Goal: Information Seeking & Learning: Learn about a topic

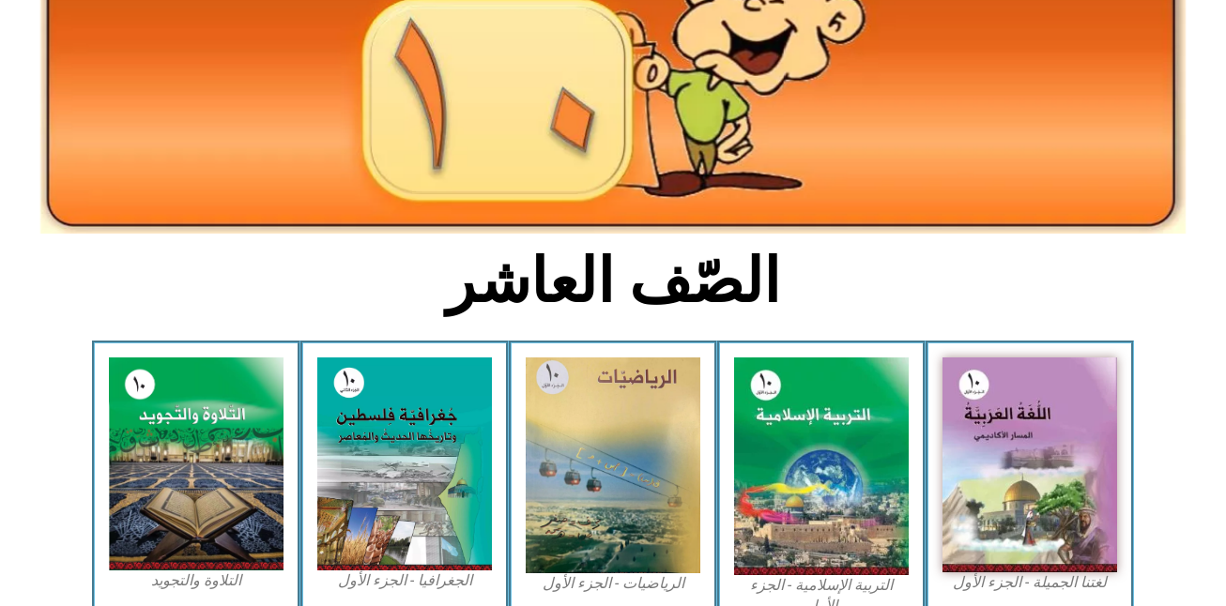
scroll to position [413, 0]
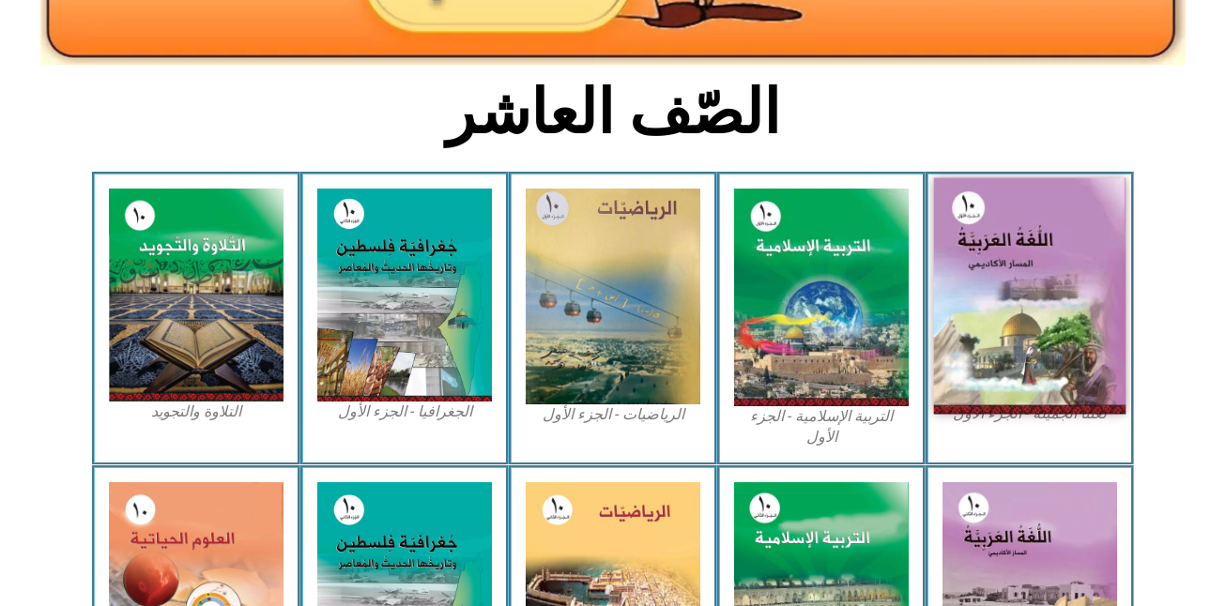
click at [1016, 285] on img at bounding box center [1030, 296] width 192 height 237
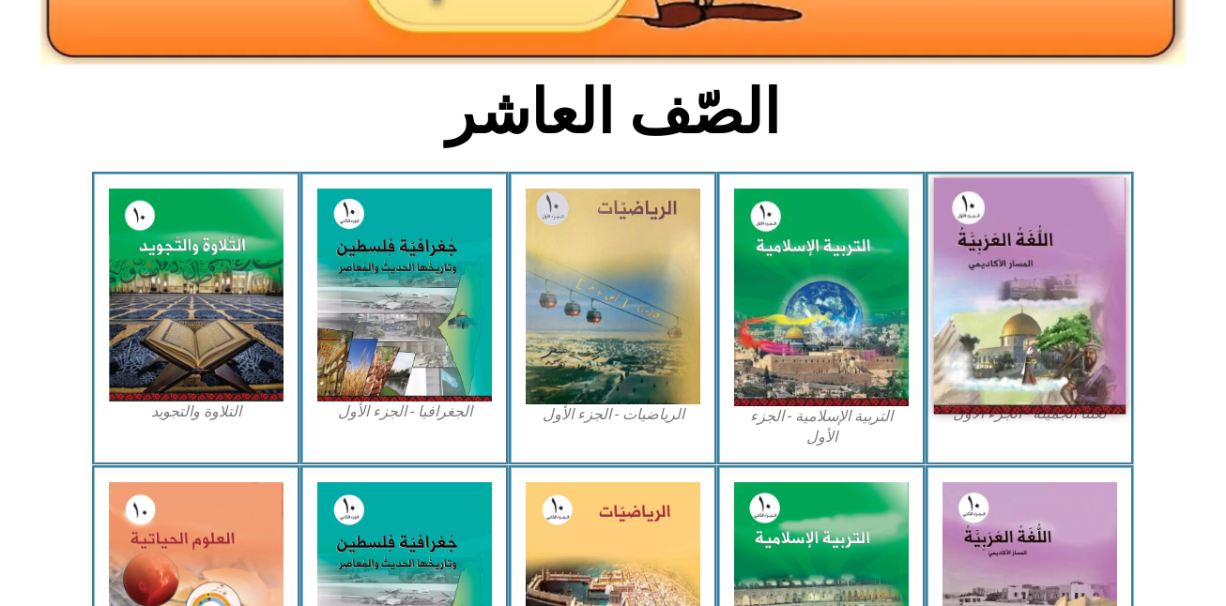
click at [1016, 285] on img at bounding box center [1030, 296] width 192 height 237
click at [1016, 290] on img at bounding box center [1030, 296] width 192 height 237
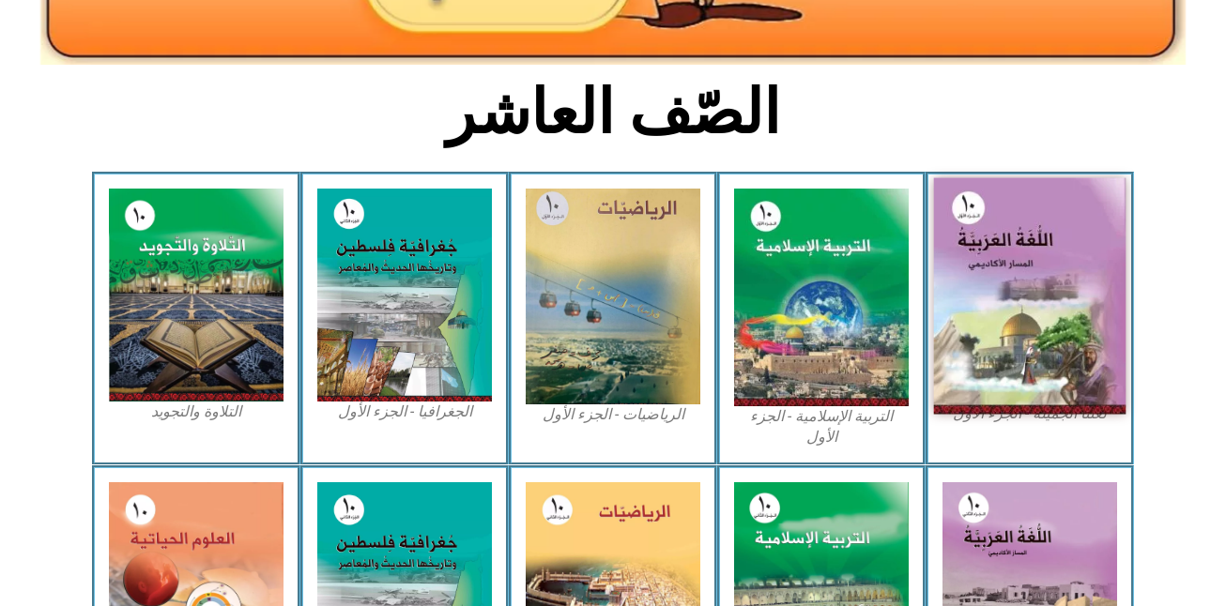
click at [1016, 290] on img at bounding box center [1030, 296] width 192 height 237
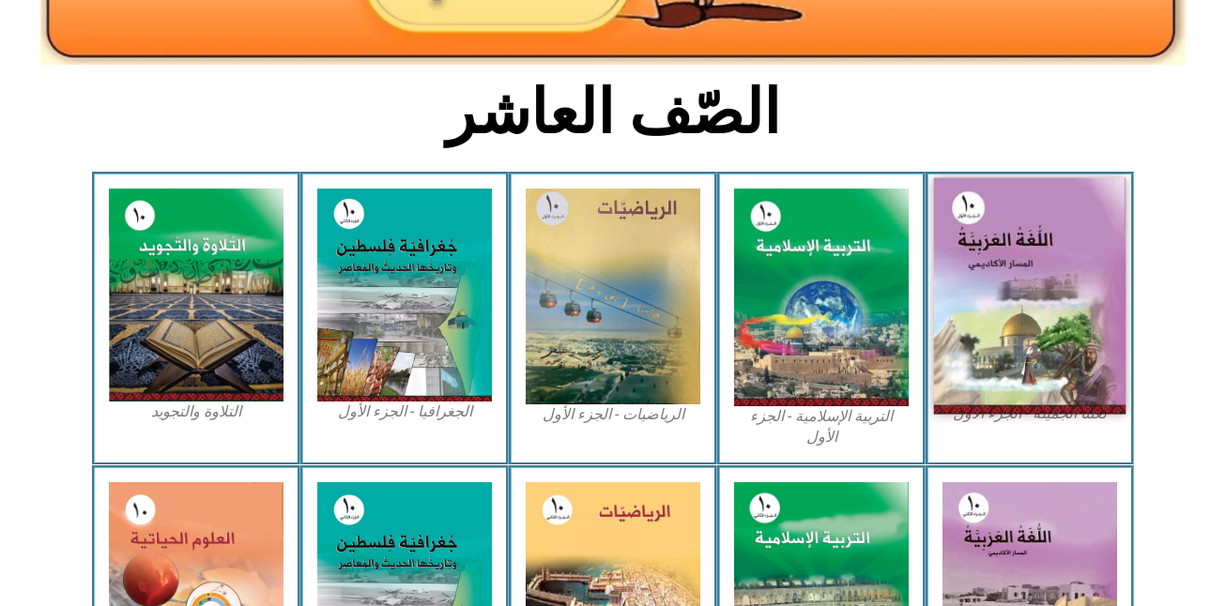
click at [1016, 290] on img at bounding box center [1030, 296] width 192 height 237
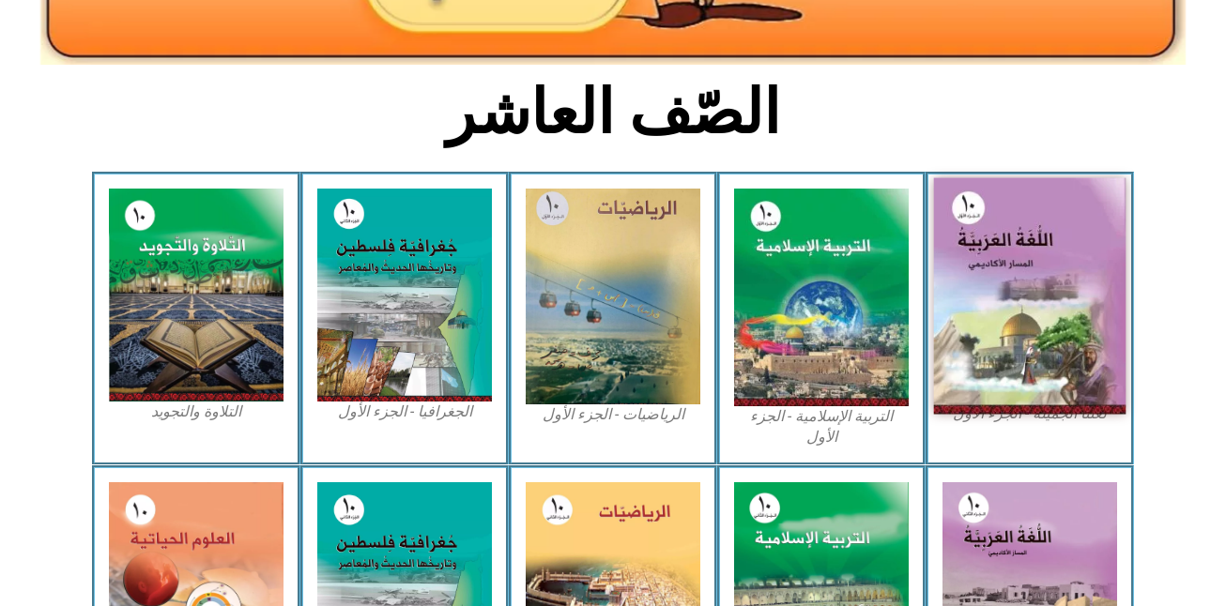
click at [1016, 290] on img at bounding box center [1030, 296] width 192 height 237
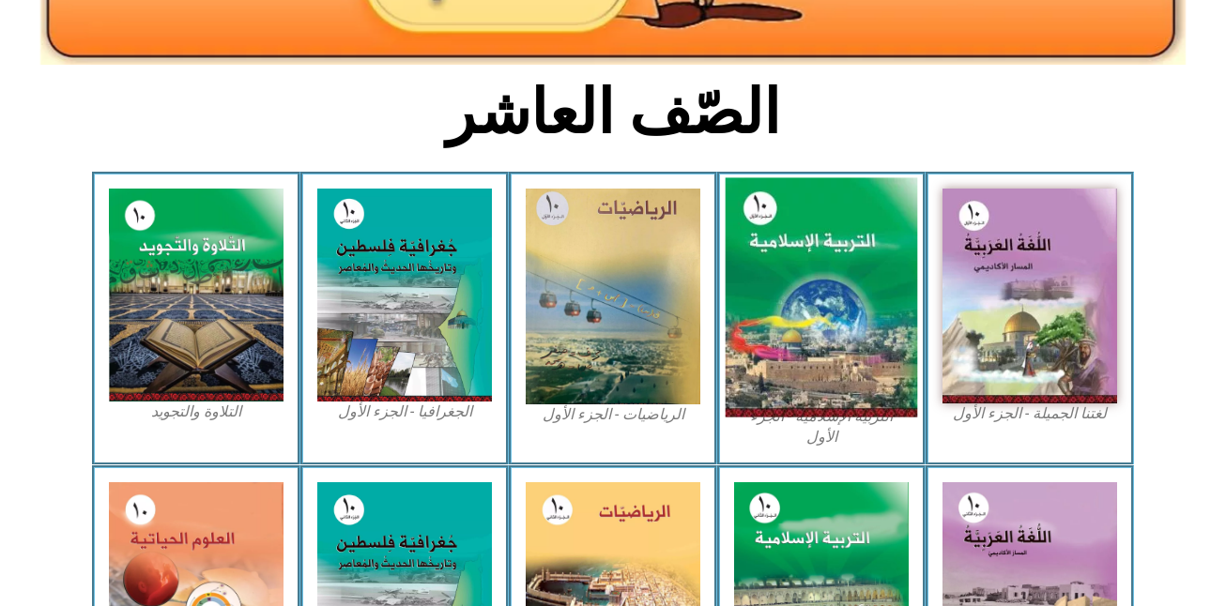
drag, startPoint x: 1016, startPoint y: 290, endPoint x: 798, endPoint y: 332, distance: 222.7
click at [798, 332] on div "لغتنا الجميلة - الجزء الأول​ التربية الإسلامية - الجزء الأول الرياضيات - الجزء …" at bounding box center [613, 318] width 1042 height 293
click at [798, 332] on img at bounding box center [821, 297] width 192 height 239
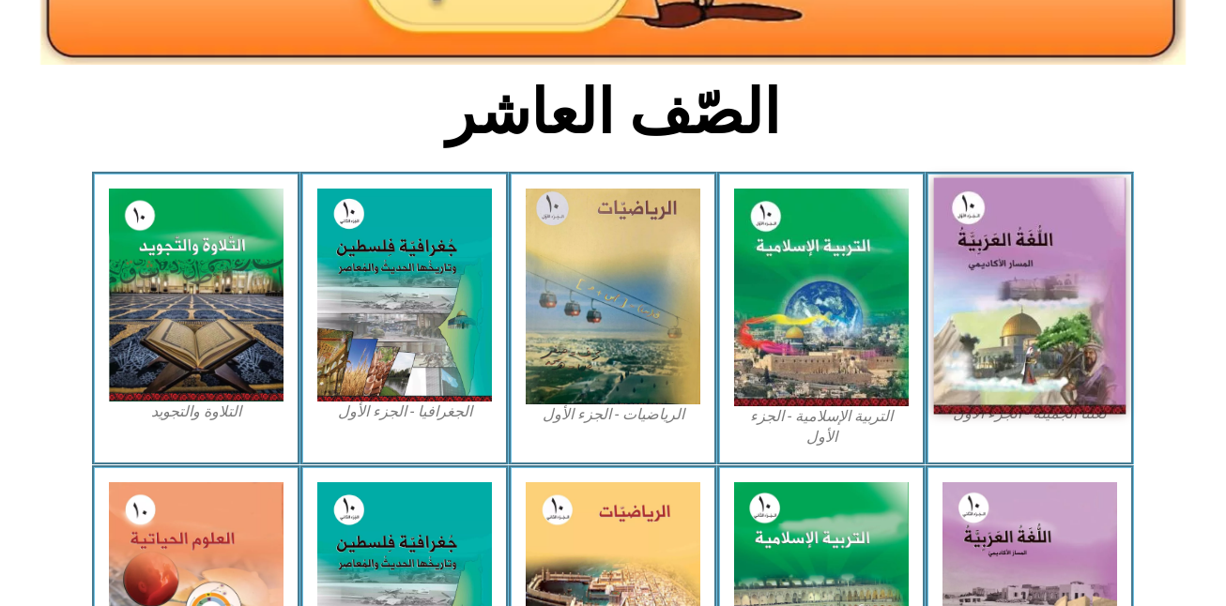
click at [1044, 334] on img at bounding box center [1030, 296] width 192 height 237
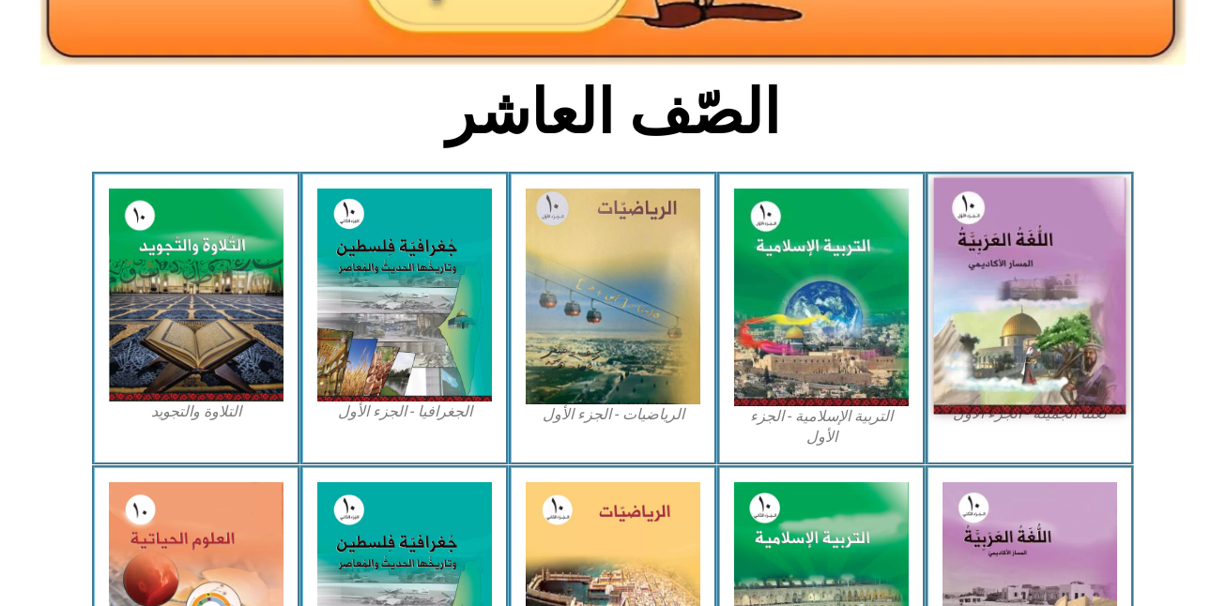
click at [1026, 276] on img at bounding box center [1030, 296] width 192 height 237
click at [1047, 282] on img at bounding box center [1030, 296] width 192 height 237
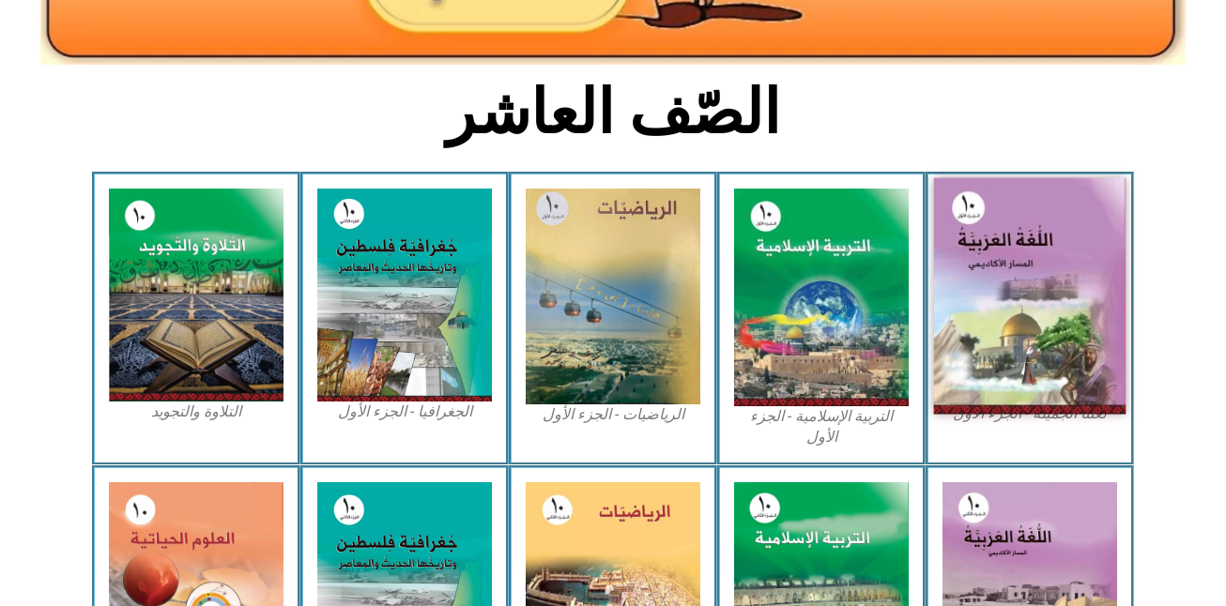
click at [1047, 282] on img at bounding box center [1030, 296] width 192 height 237
click at [965, 182] on img at bounding box center [1030, 296] width 192 height 237
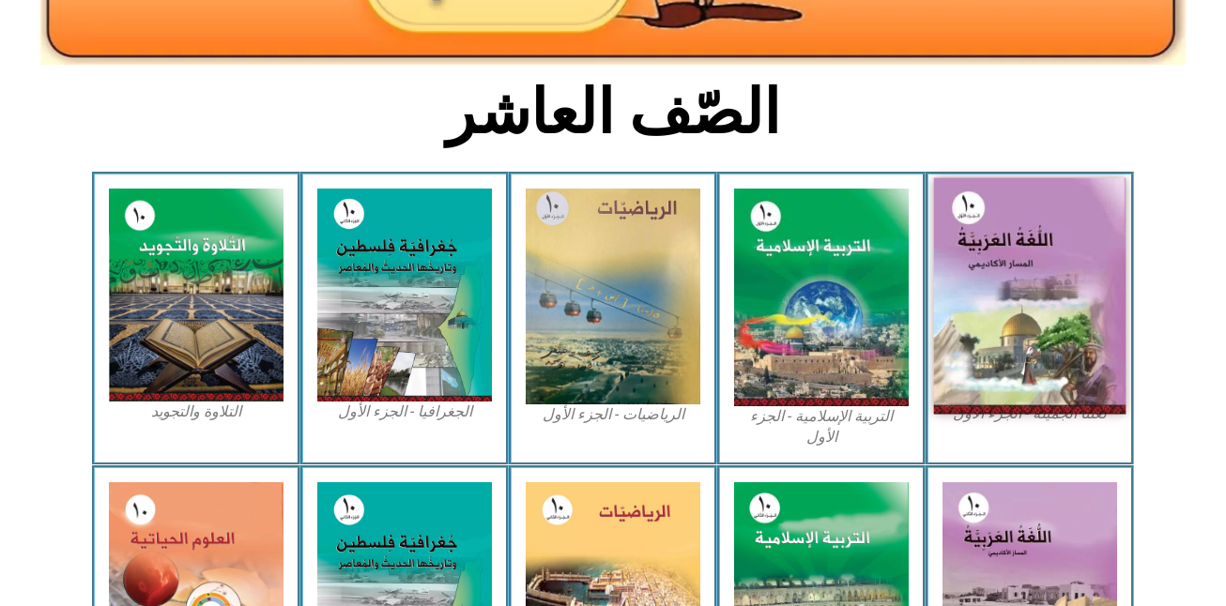
click at [965, 182] on img at bounding box center [1030, 296] width 192 height 237
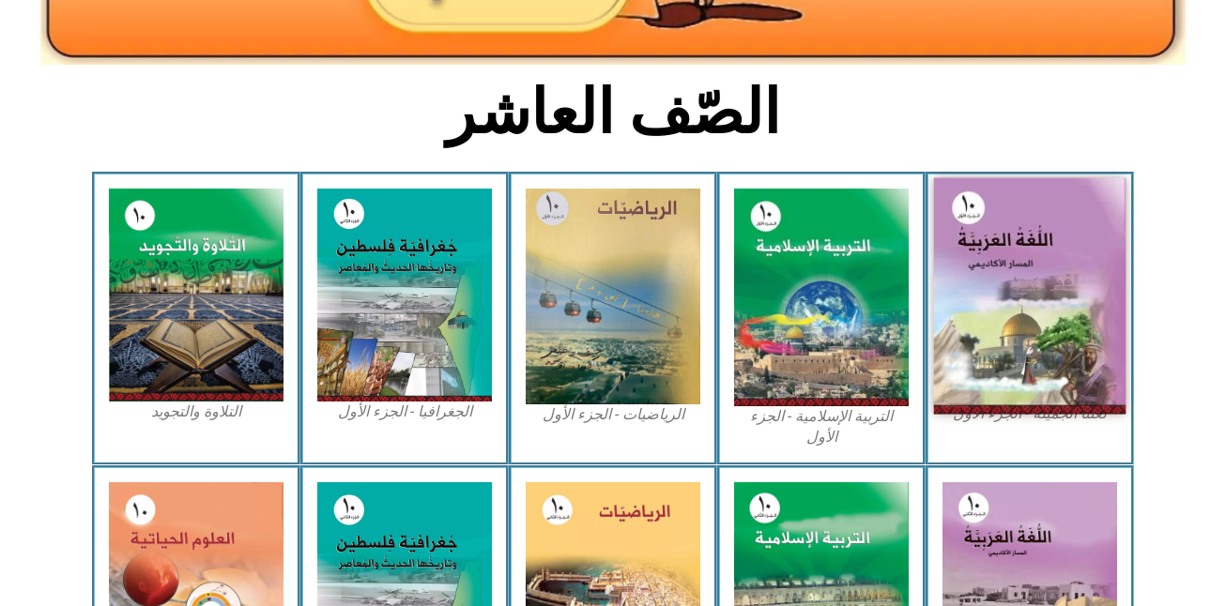
click at [965, 182] on img at bounding box center [1030, 296] width 192 height 237
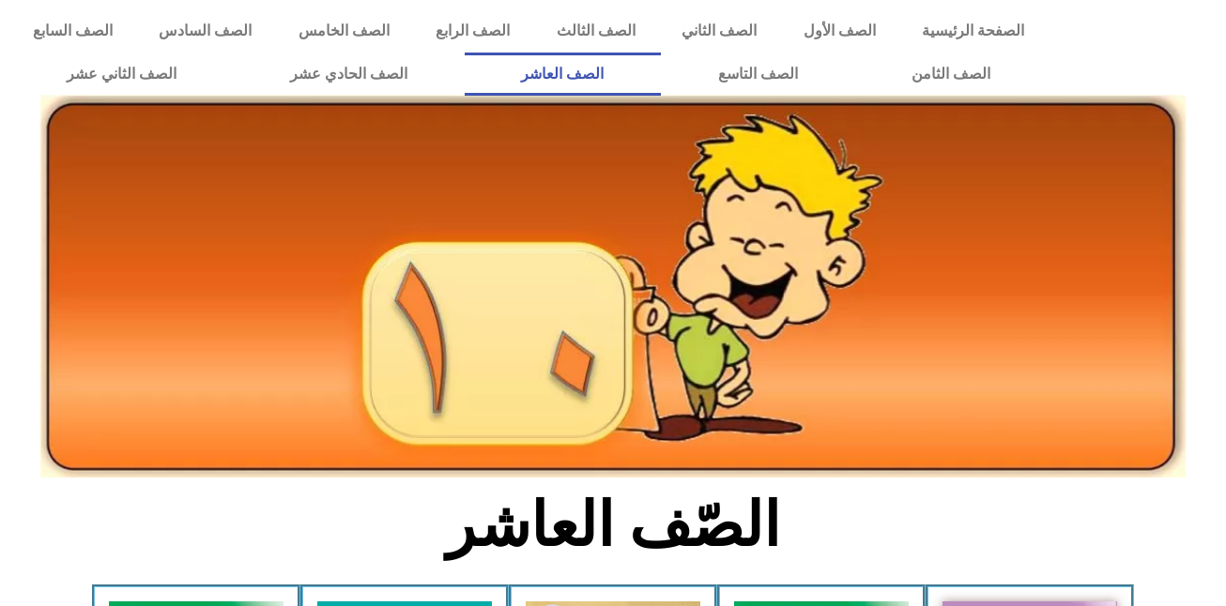
scroll to position [188, 0]
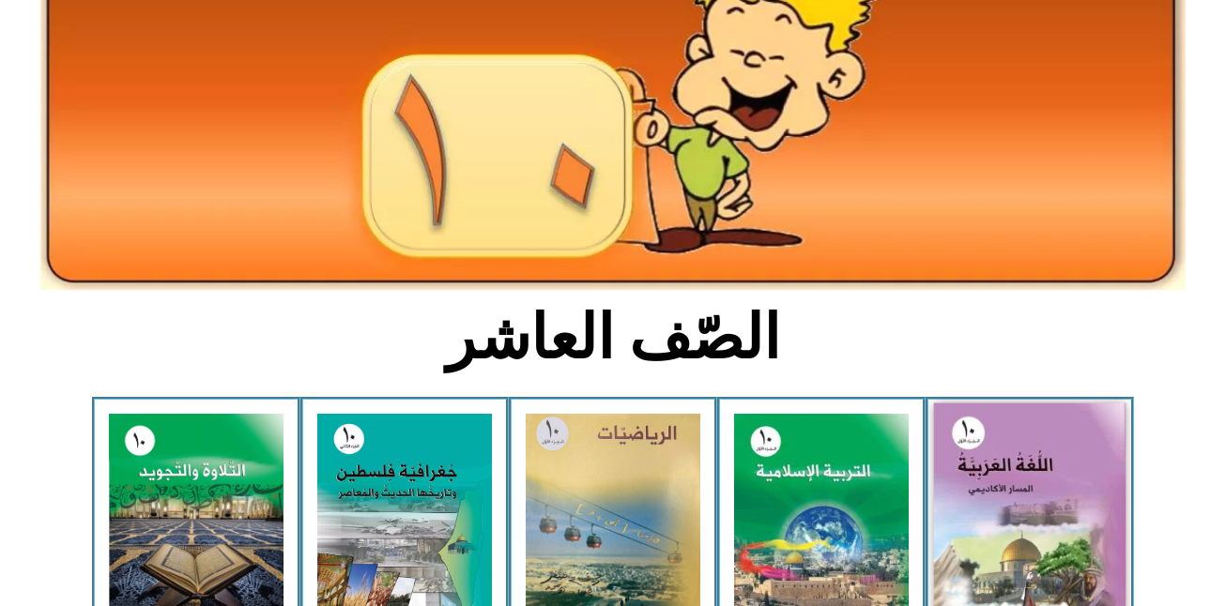
click at [1021, 435] on img at bounding box center [1030, 522] width 192 height 237
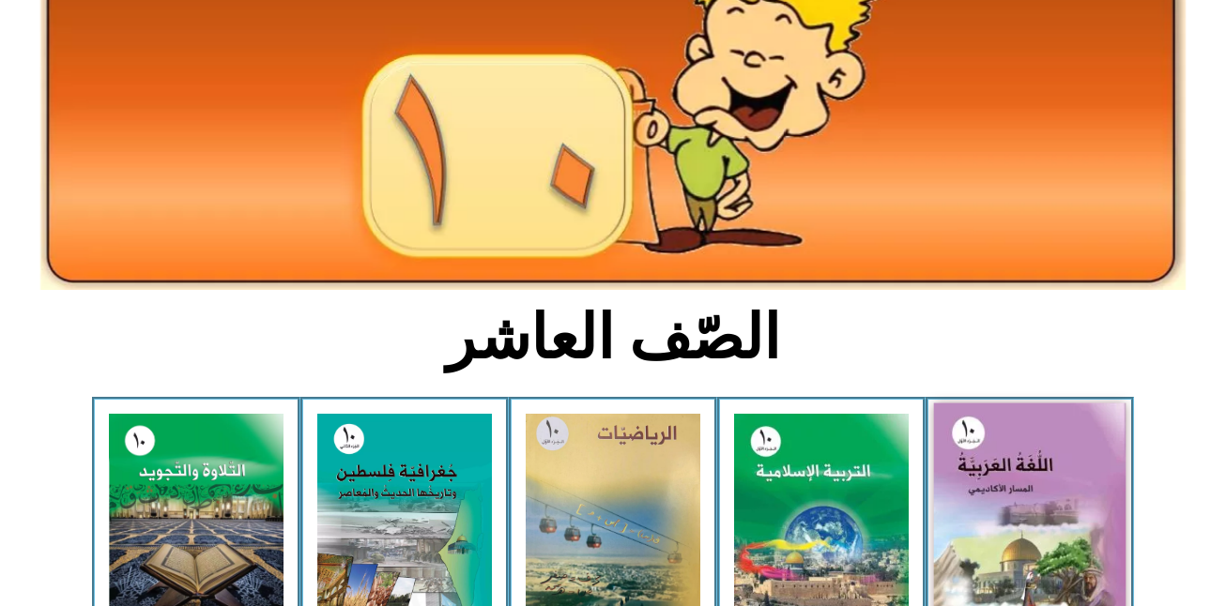
click at [1021, 435] on img at bounding box center [1030, 522] width 192 height 237
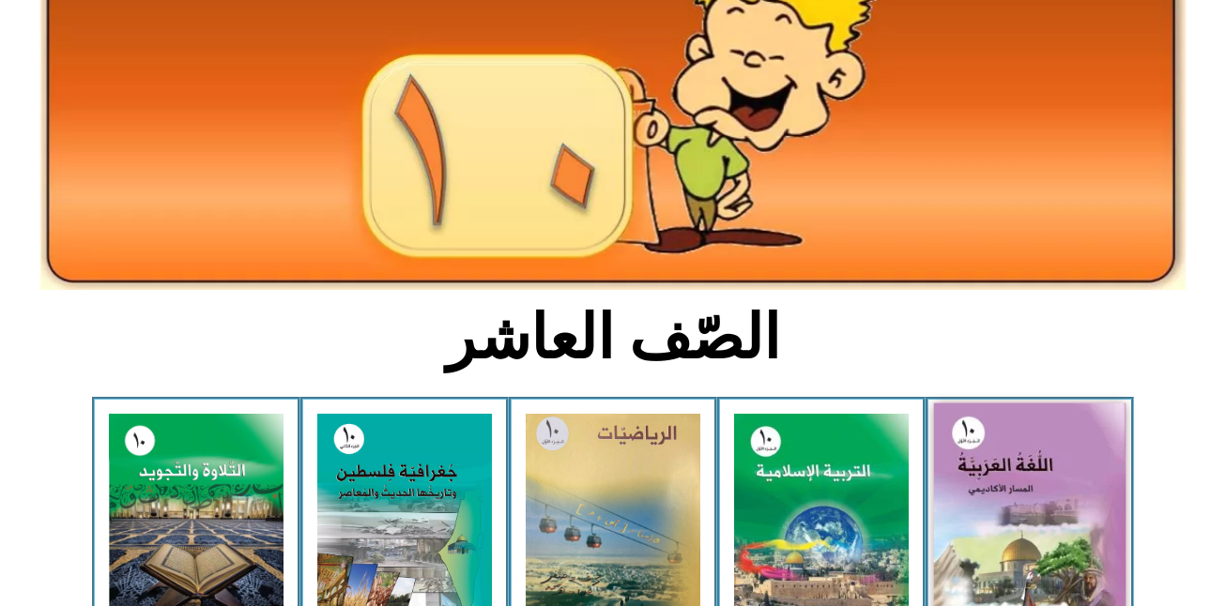
click at [1021, 435] on img at bounding box center [1030, 522] width 192 height 237
click at [1067, 573] on img at bounding box center [1030, 522] width 192 height 237
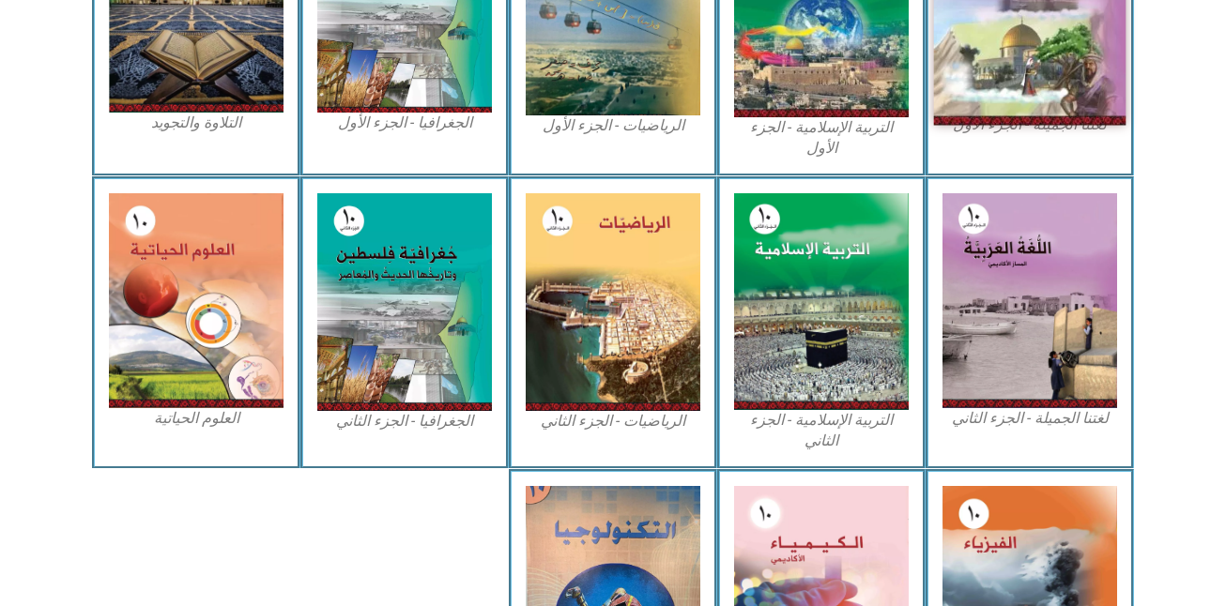
scroll to position [718, 0]
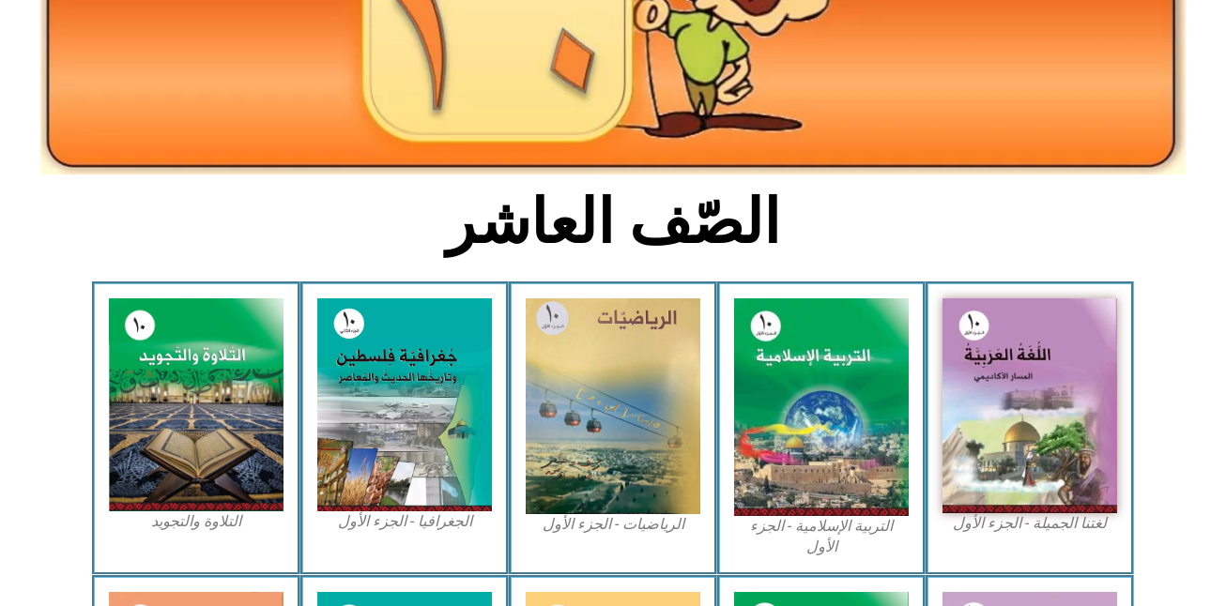
scroll to position [306, 0]
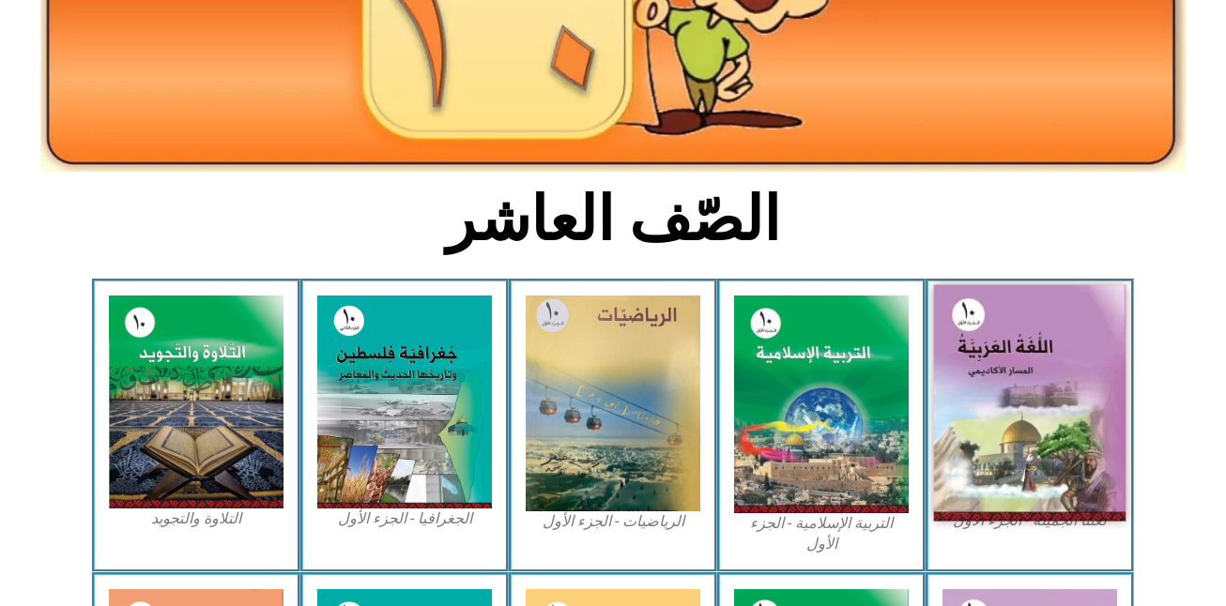
click at [1062, 398] on img at bounding box center [1030, 403] width 192 height 237
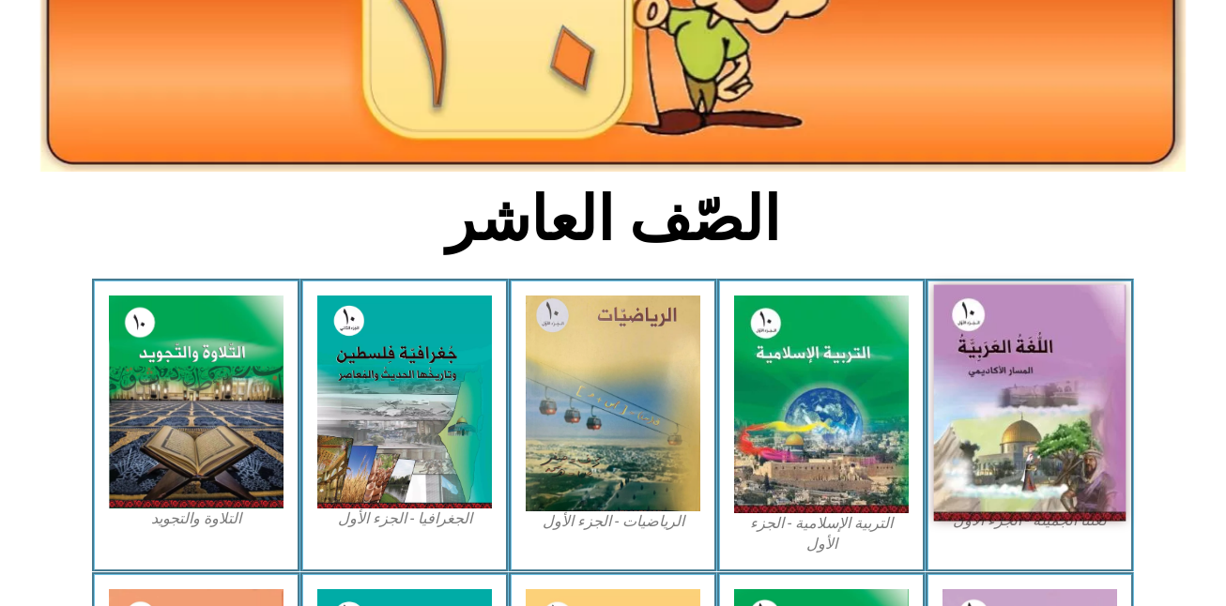
scroll to position [836, 0]
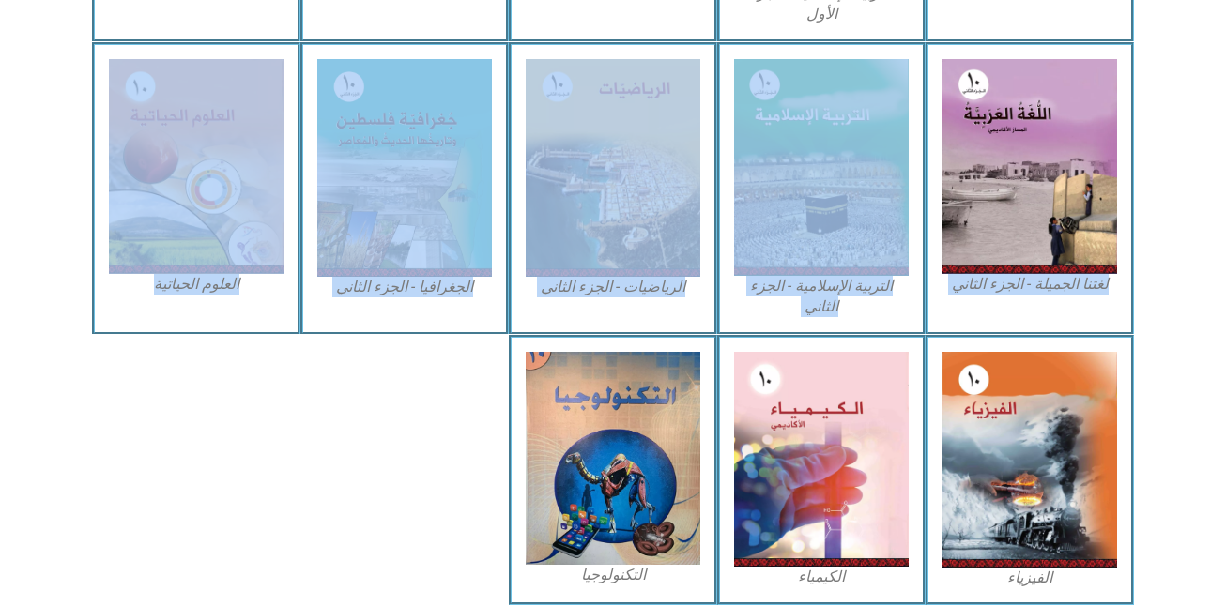
drag, startPoint x: 1224, startPoint y: 355, endPoint x: 1215, endPoint y: 197, distance: 157.9
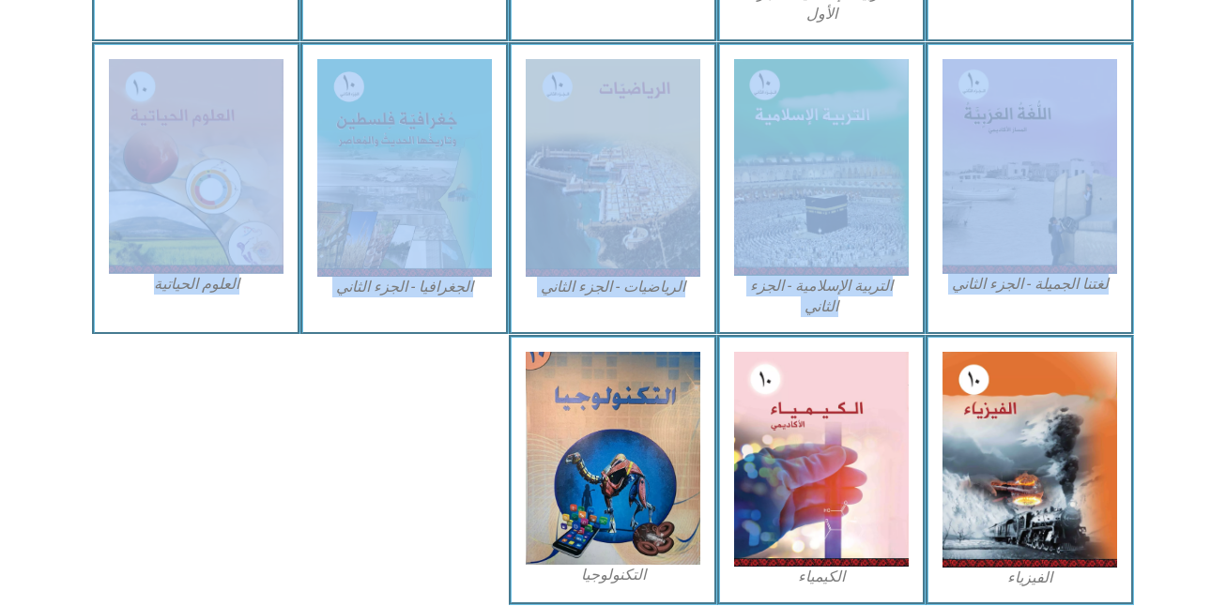
click at [1128, 205] on div "لغتنا الجميلة - الجزء الثاني" at bounding box center [1029, 188] width 208 height 293
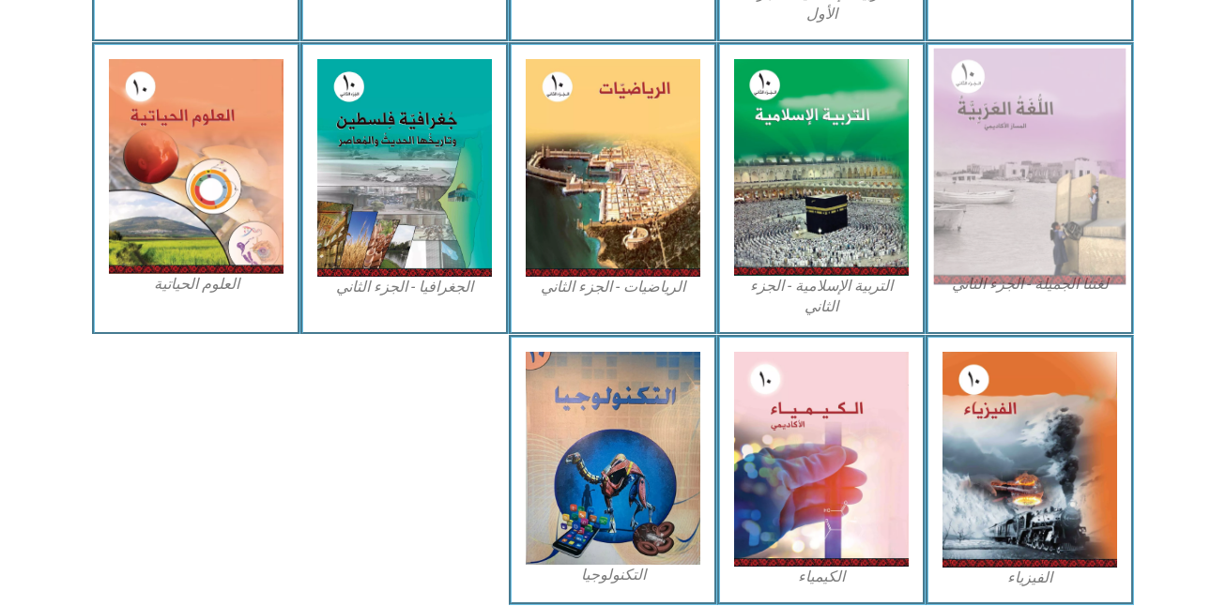
click at [1012, 247] on img at bounding box center [1030, 166] width 192 height 237
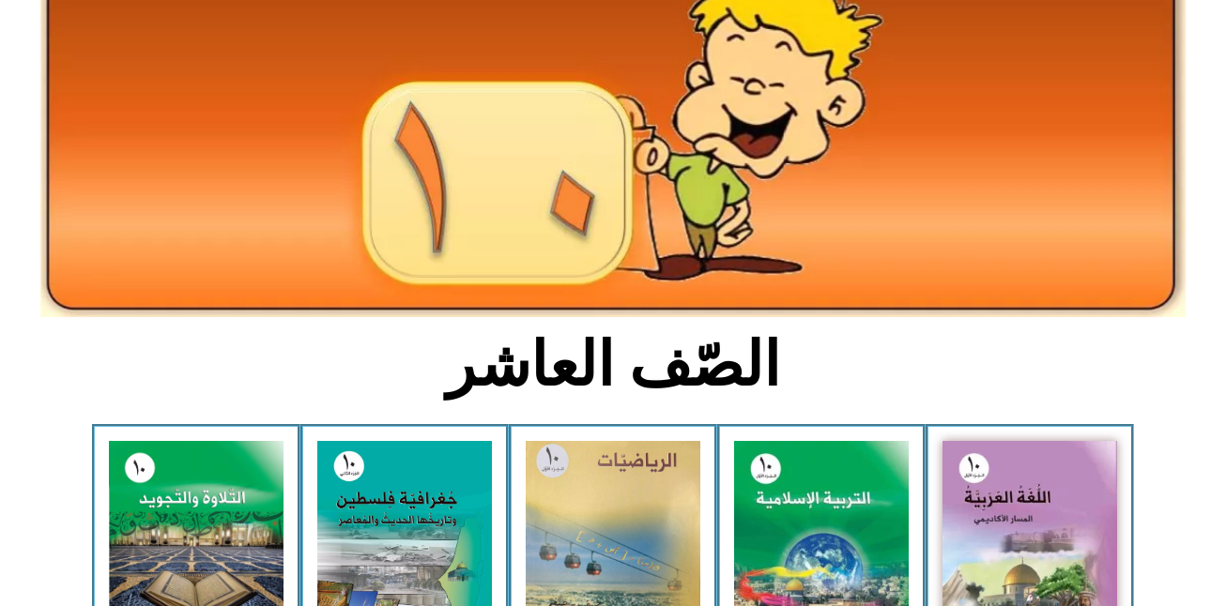
scroll to position [145, 0]
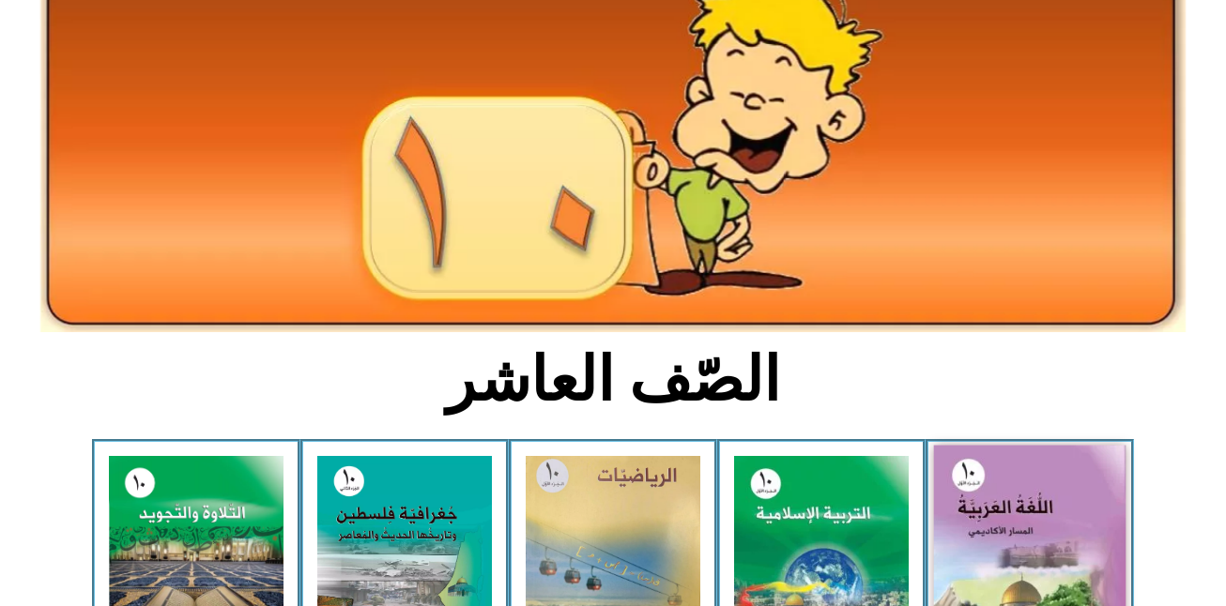
click at [1030, 527] on img at bounding box center [1030, 564] width 192 height 237
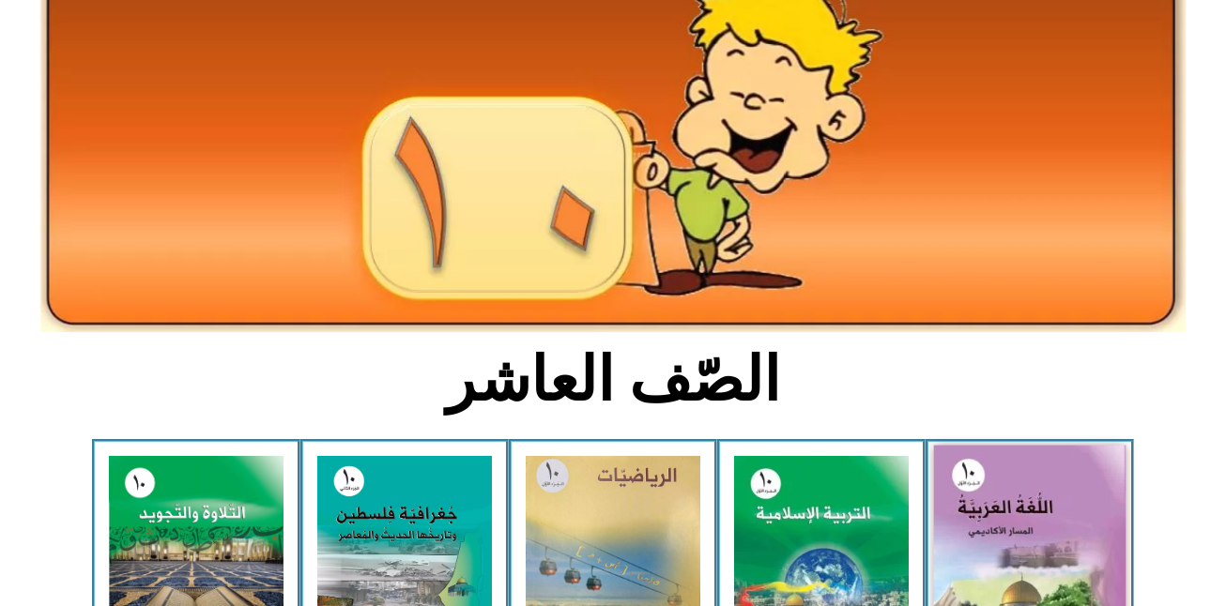
click at [1030, 527] on img at bounding box center [1030, 564] width 192 height 237
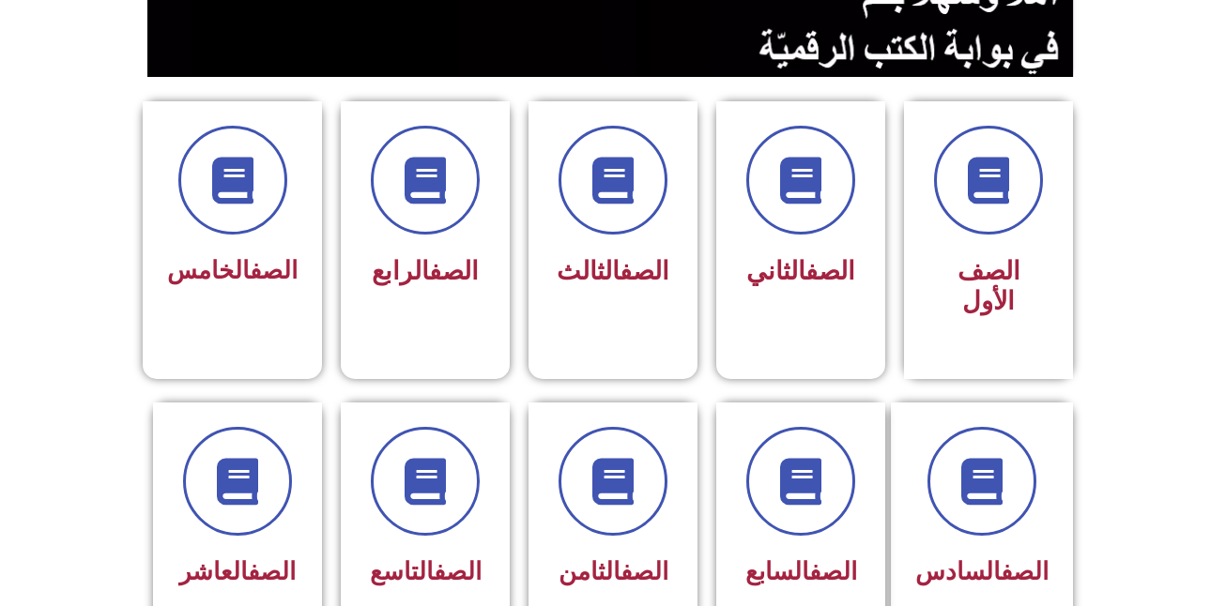
scroll to position [463, 0]
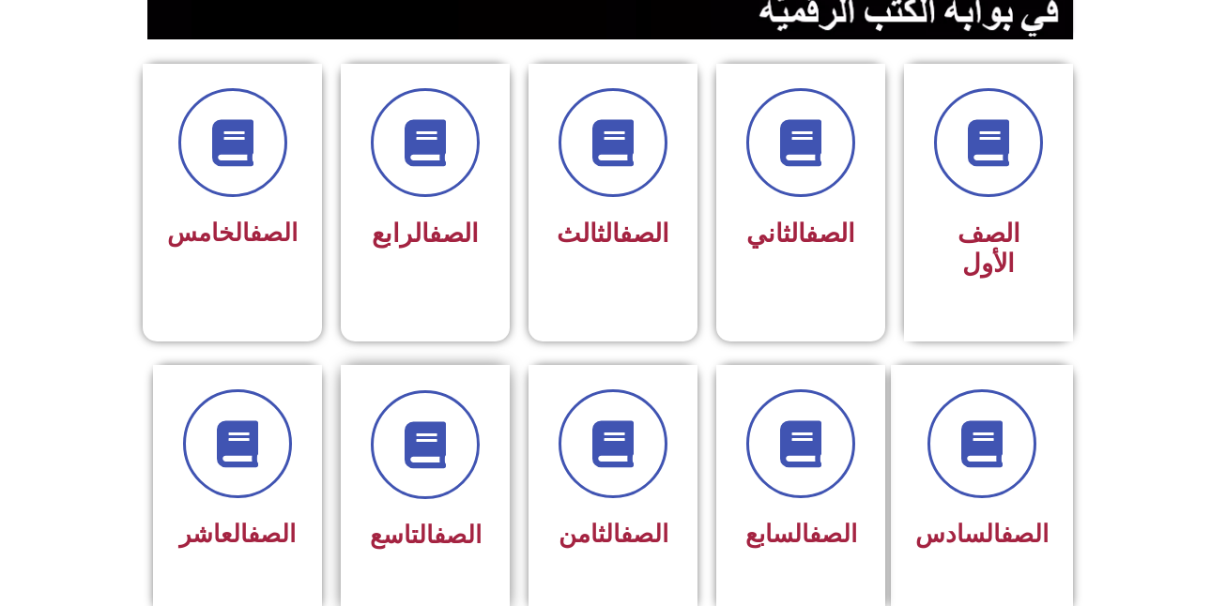
click at [434, 521] on link "الصف" at bounding box center [458, 535] width 48 height 28
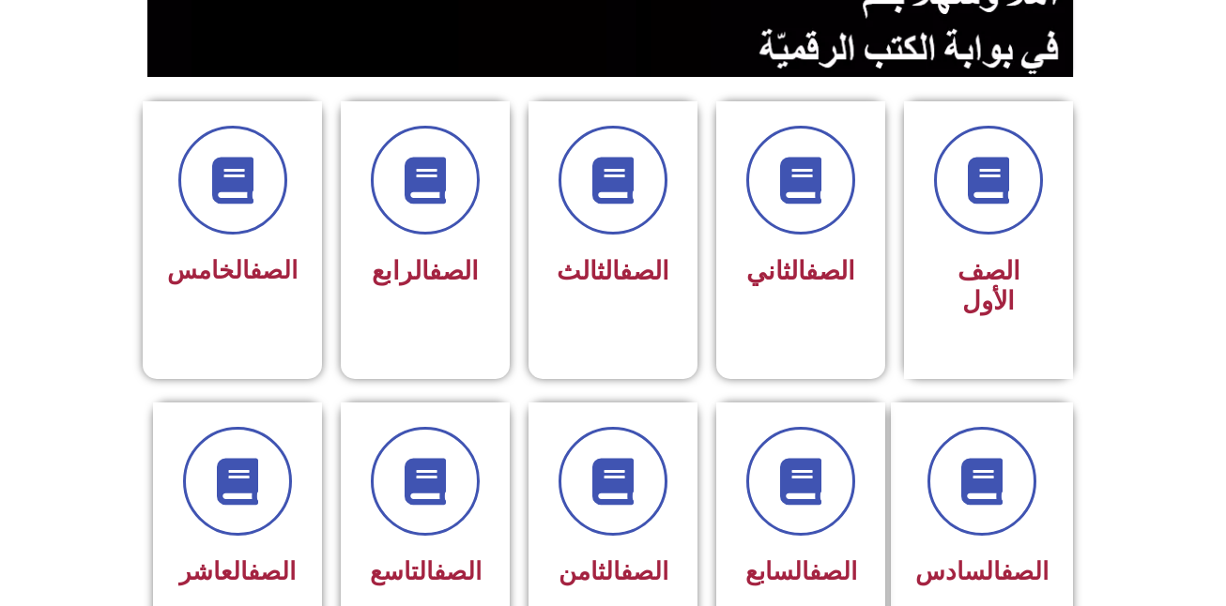
scroll to position [477, 0]
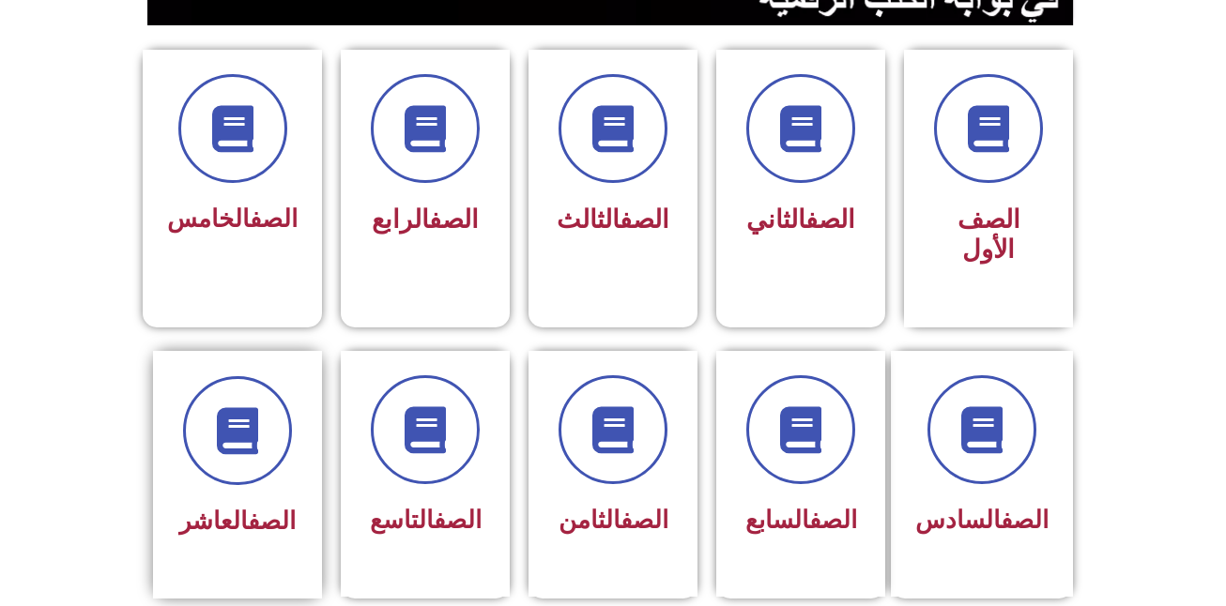
click at [234, 499] on div "الصف العاشر" at bounding box center [237, 522] width 118 height 46
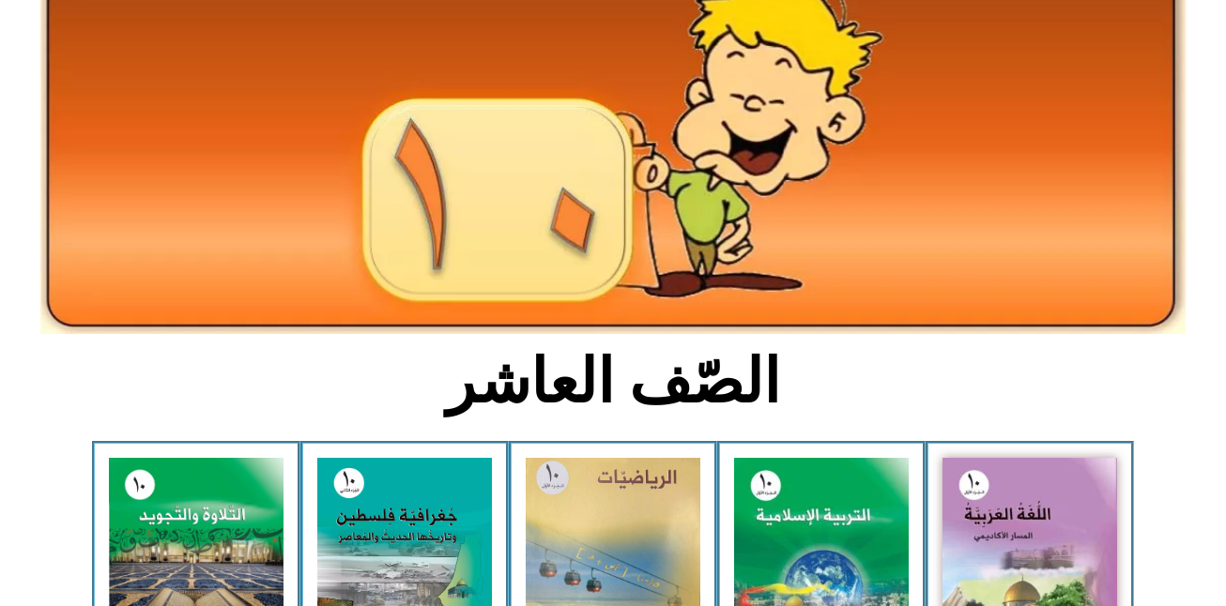
scroll to position [145, 0]
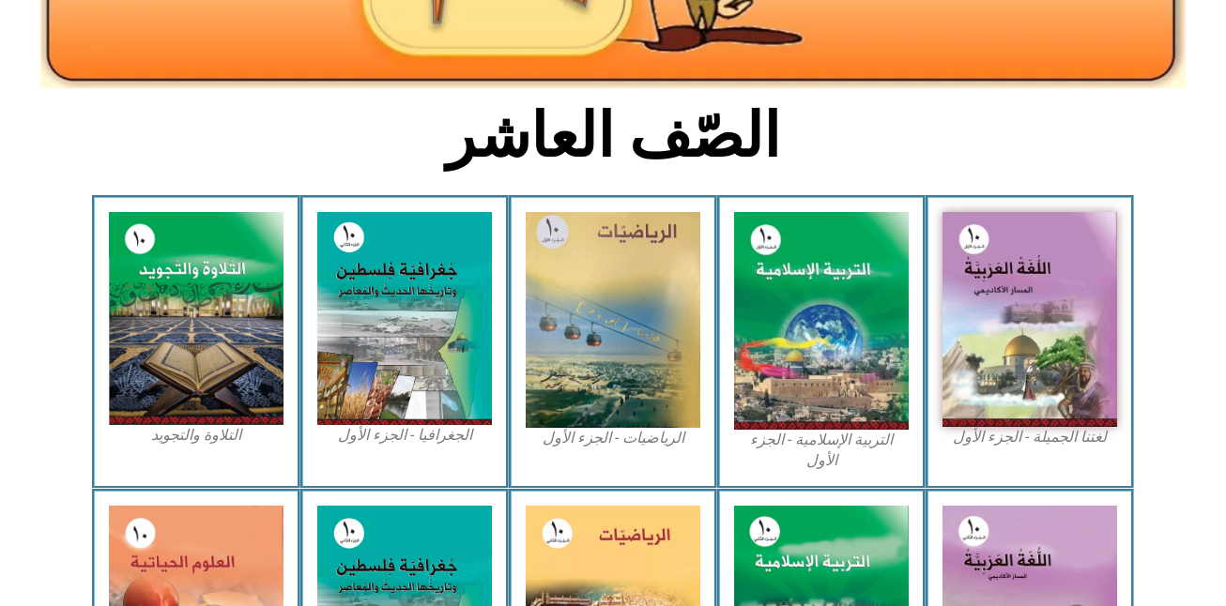
scroll to position [413, 0]
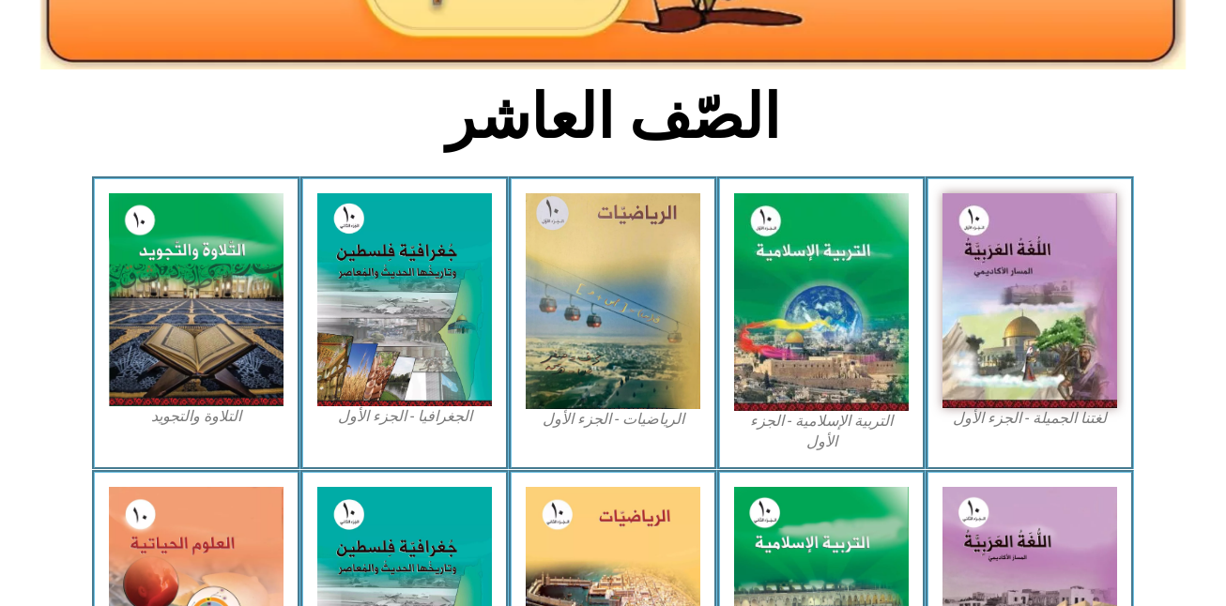
scroll to position [450, 0]
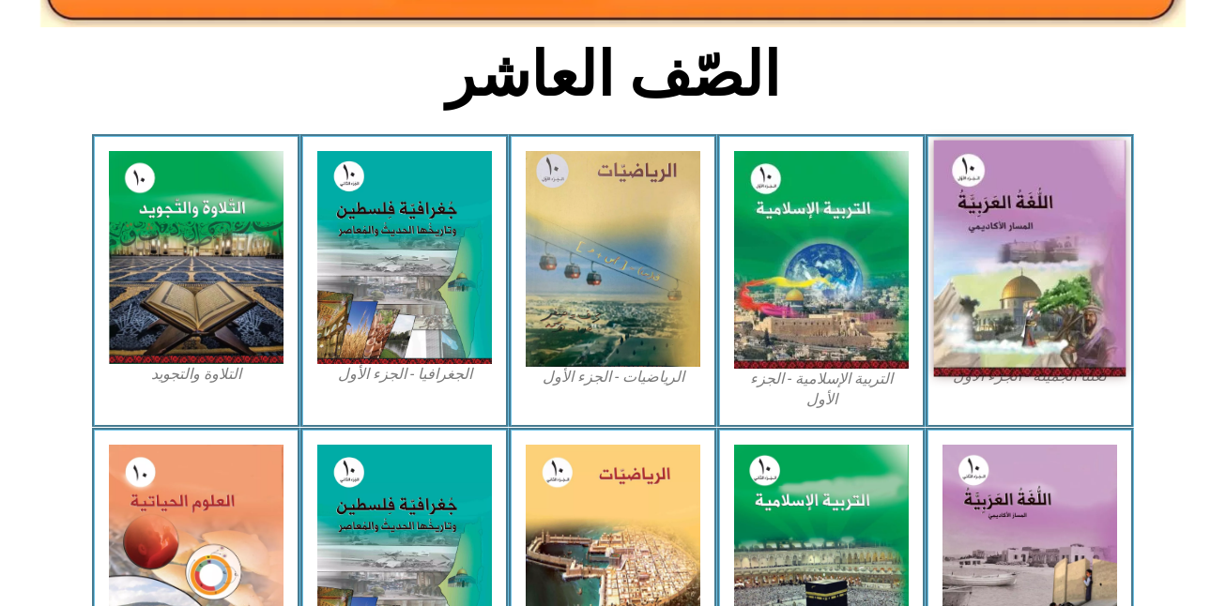
click at [1031, 227] on img at bounding box center [1030, 259] width 192 height 237
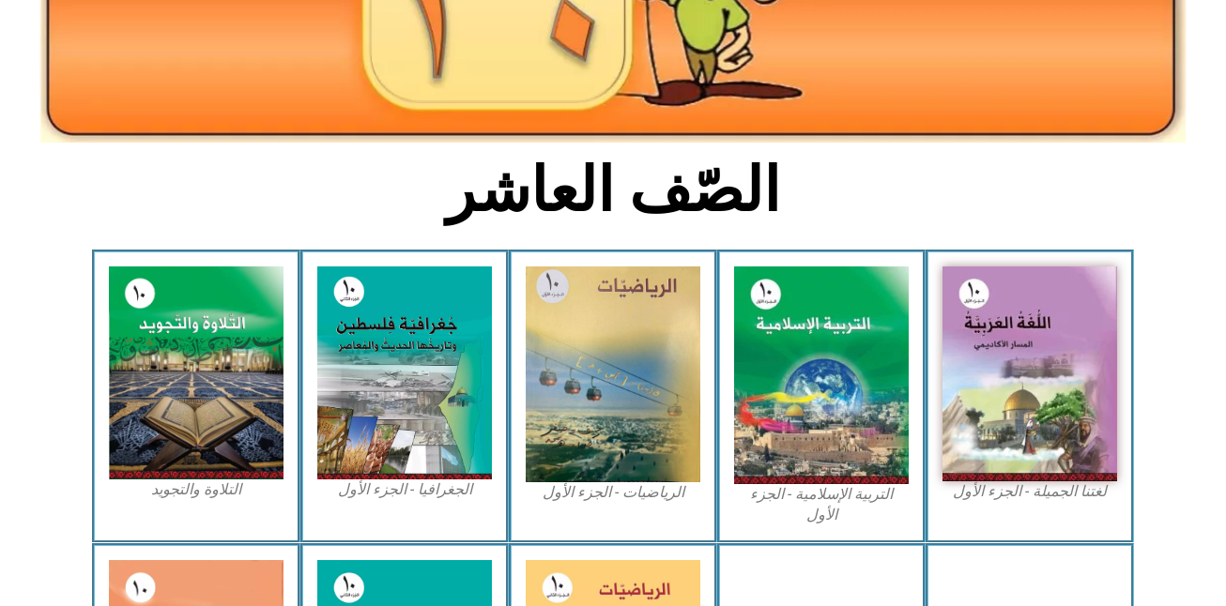
scroll to position [338, 0]
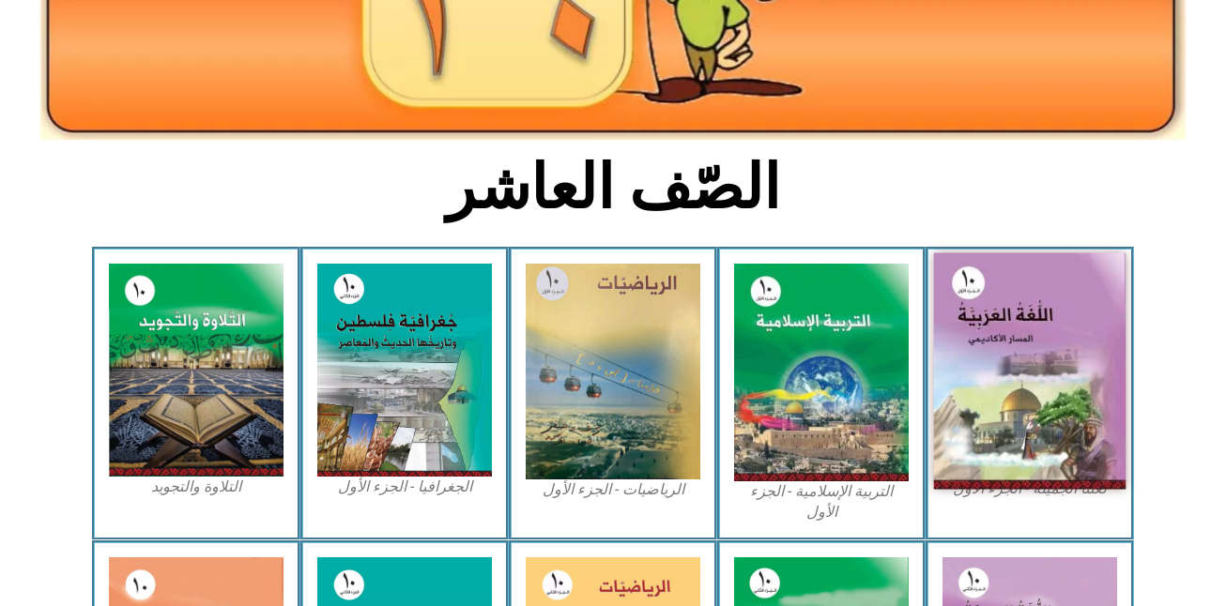
click at [1013, 453] on img at bounding box center [1030, 371] width 192 height 237
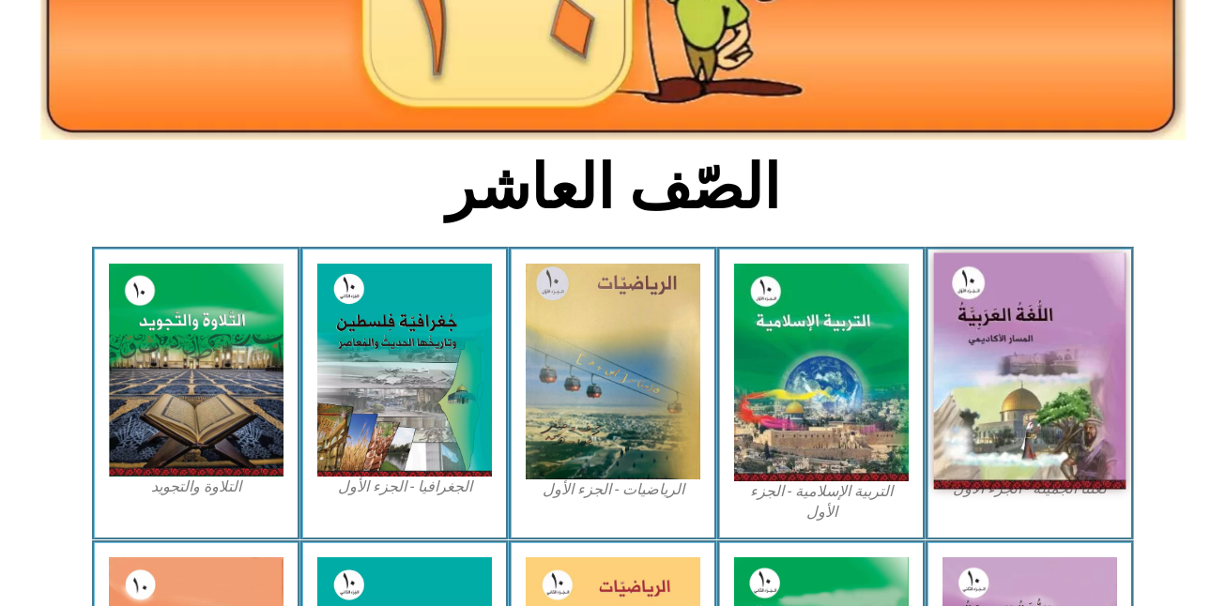
click at [1013, 453] on img at bounding box center [1030, 371] width 192 height 237
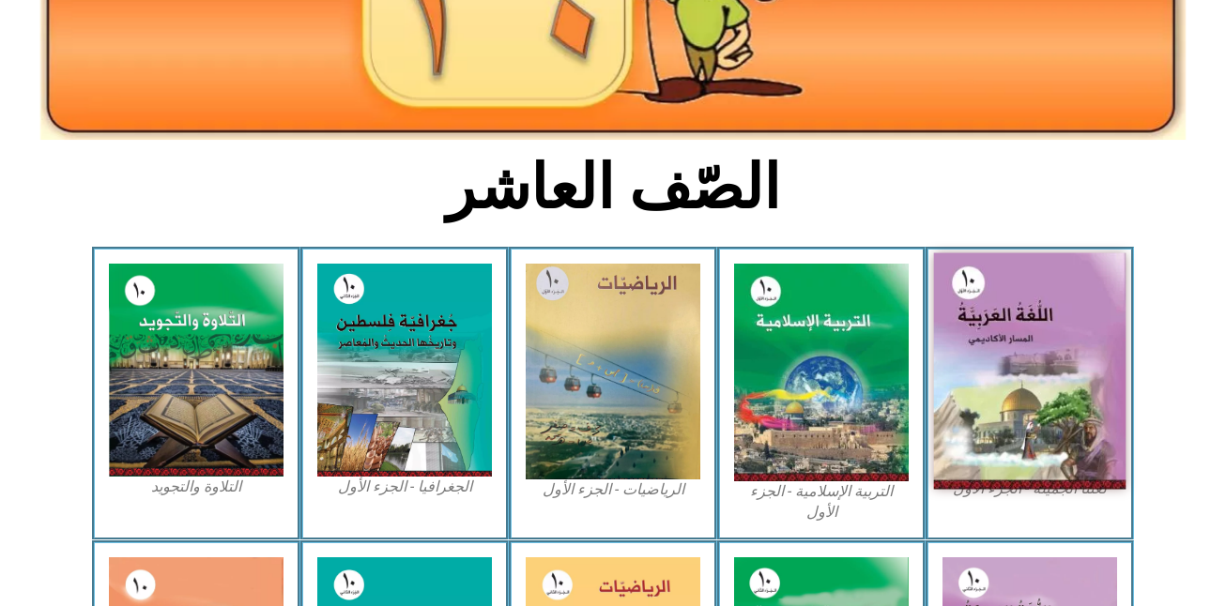
click at [1013, 453] on img at bounding box center [1030, 371] width 192 height 237
click at [1012, 415] on img at bounding box center [1030, 371] width 192 height 237
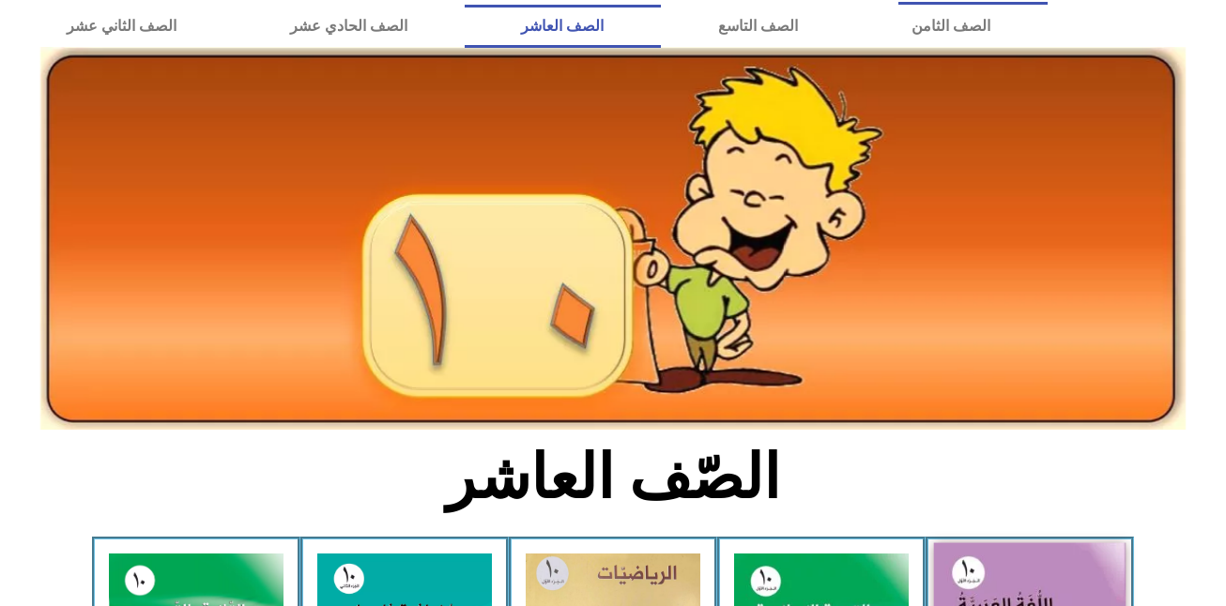
scroll to position [0, 0]
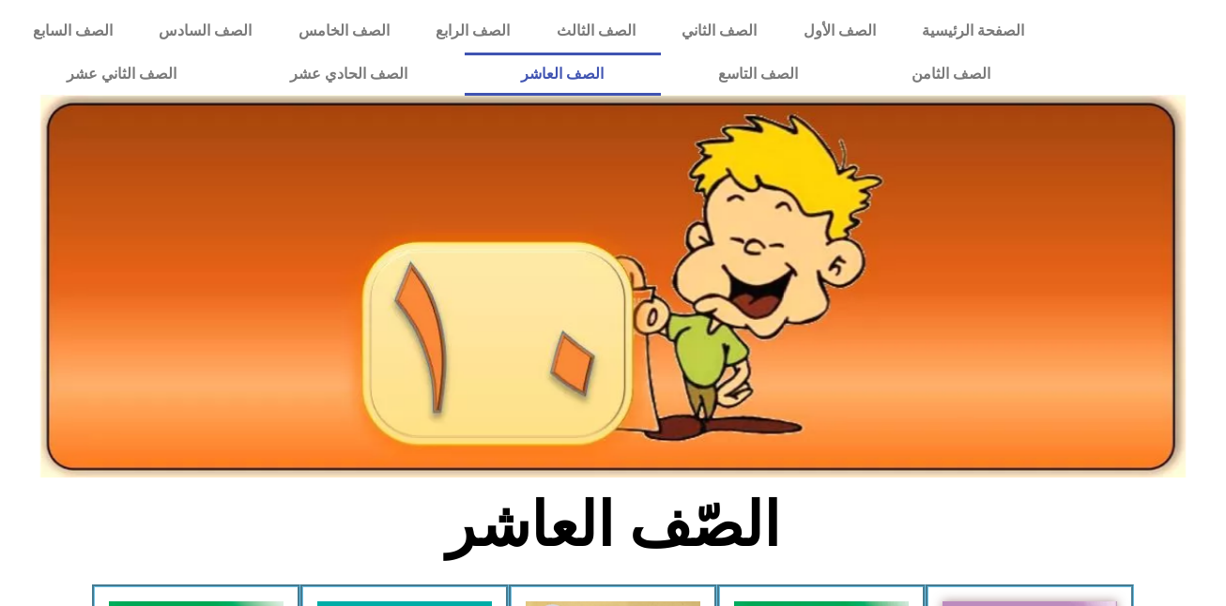
click at [661, 76] on link "الصف العاشر" at bounding box center [563, 74] width 196 height 43
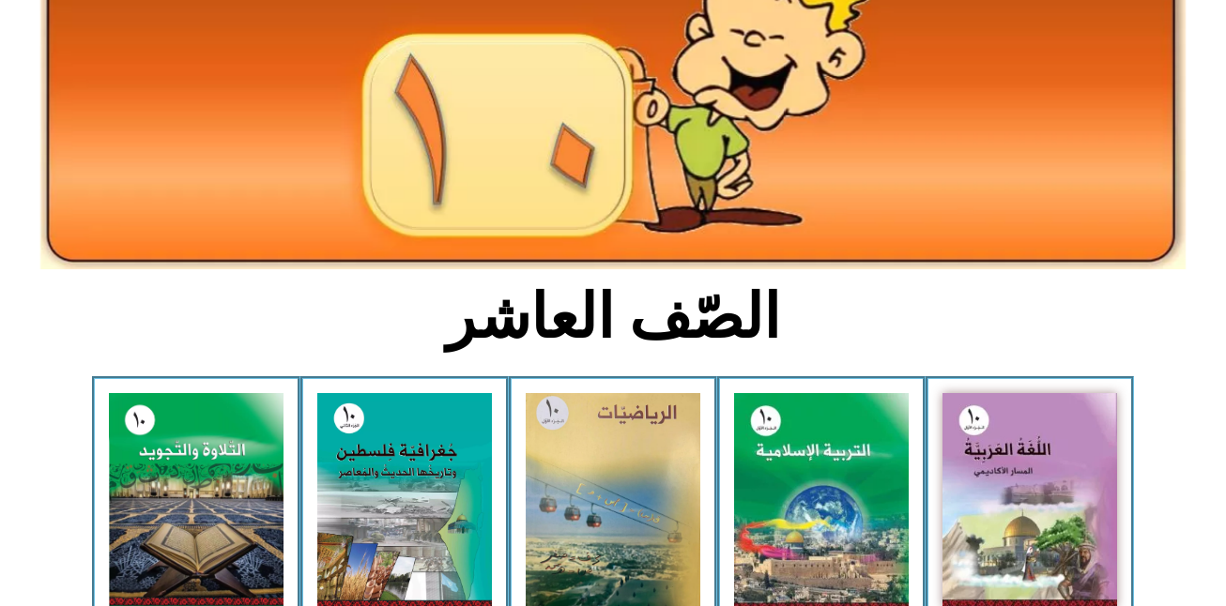
scroll to position [225, 0]
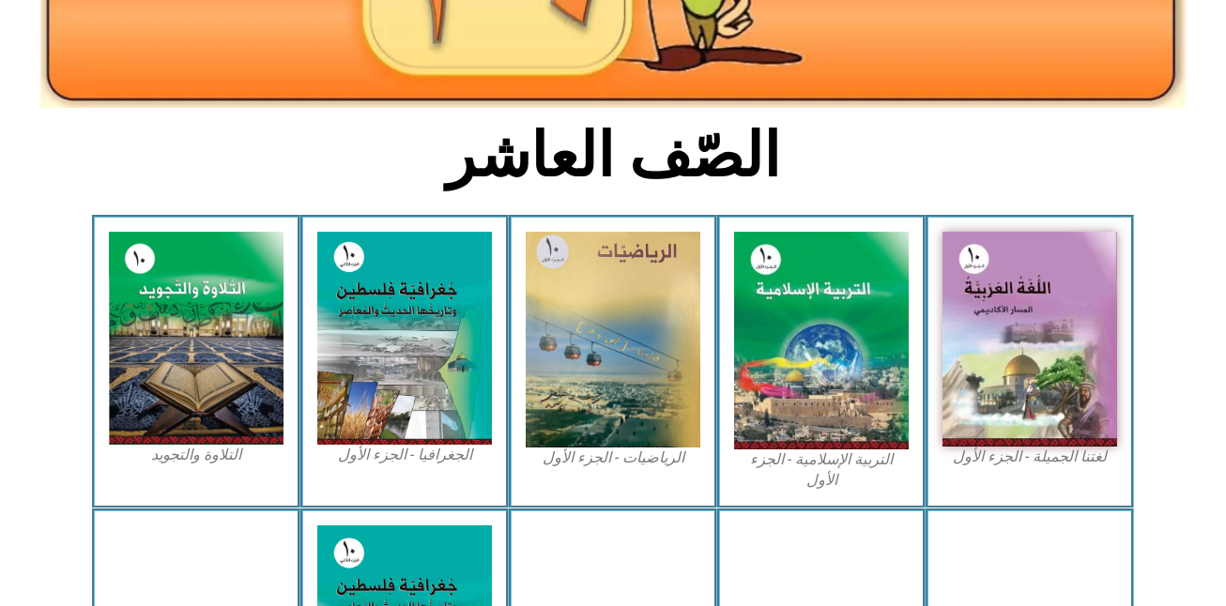
scroll to position [374, 0]
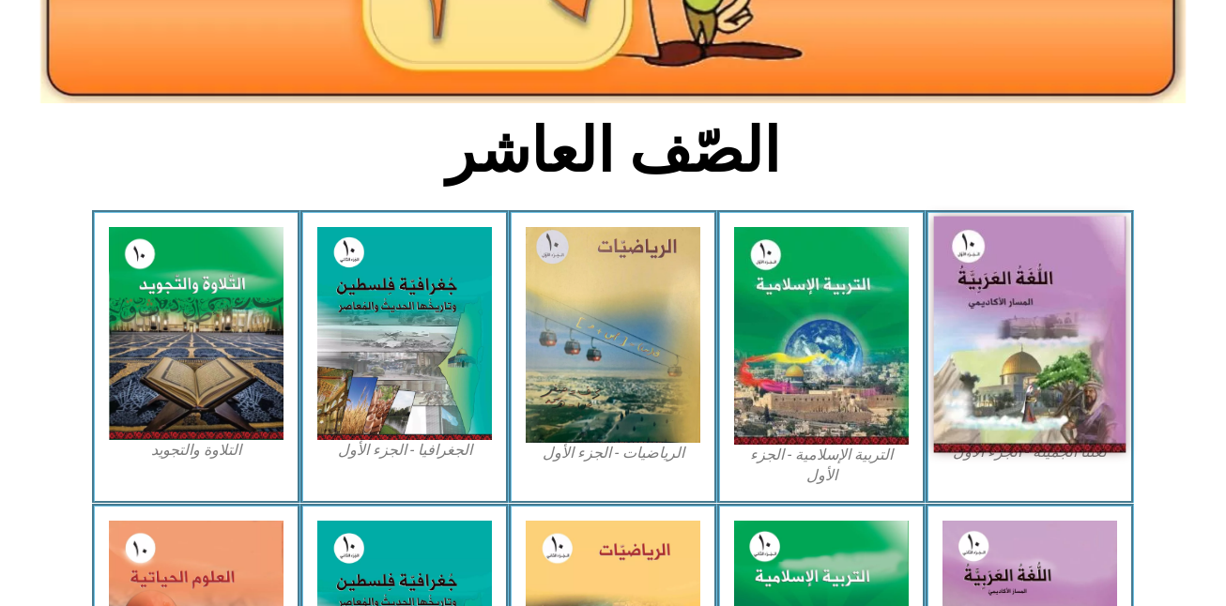
click at [1011, 374] on img at bounding box center [1030, 335] width 192 height 237
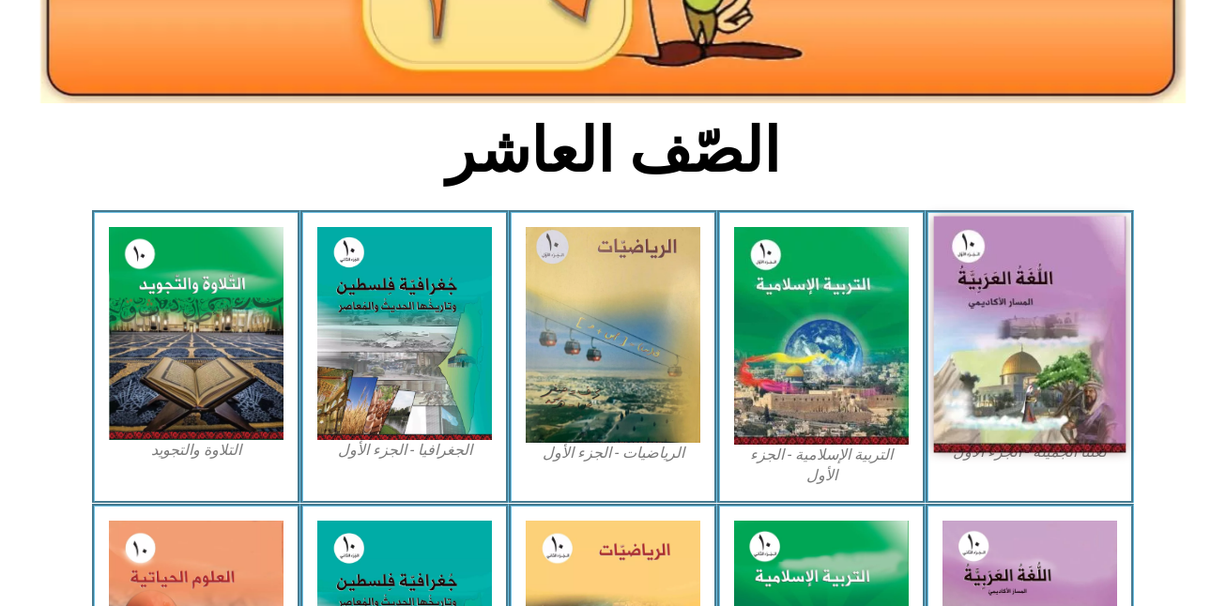
click at [1011, 374] on img at bounding box center [1030, 335] width 192 height 237
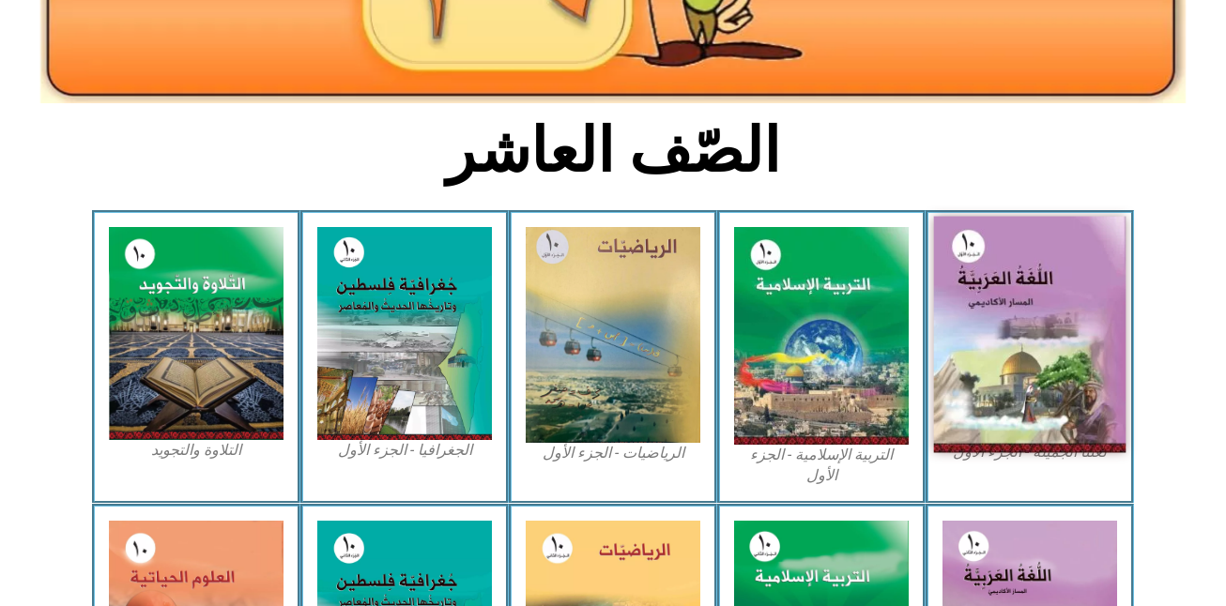
click at [1011, 374] on img at bounding box center [1030, 335] width 192 height 237
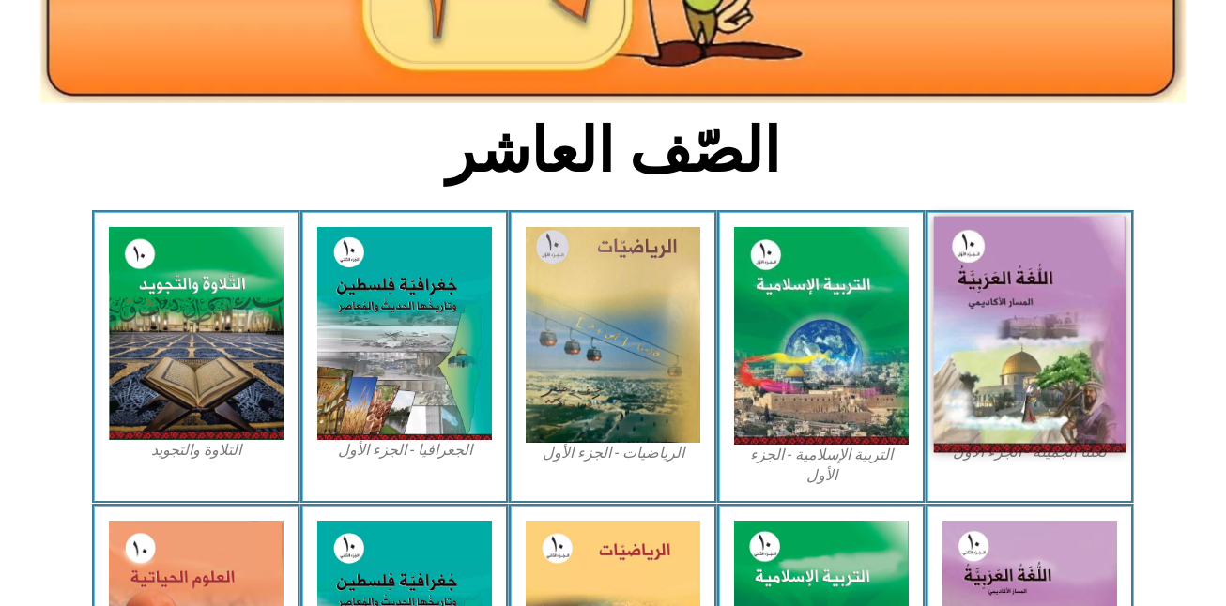
click at [1034, 351] on img at bounding box center [1030, 335] width 192 height 237
click at [1034, 319] on img at bounding box center [1030, 335] width 192 height 237
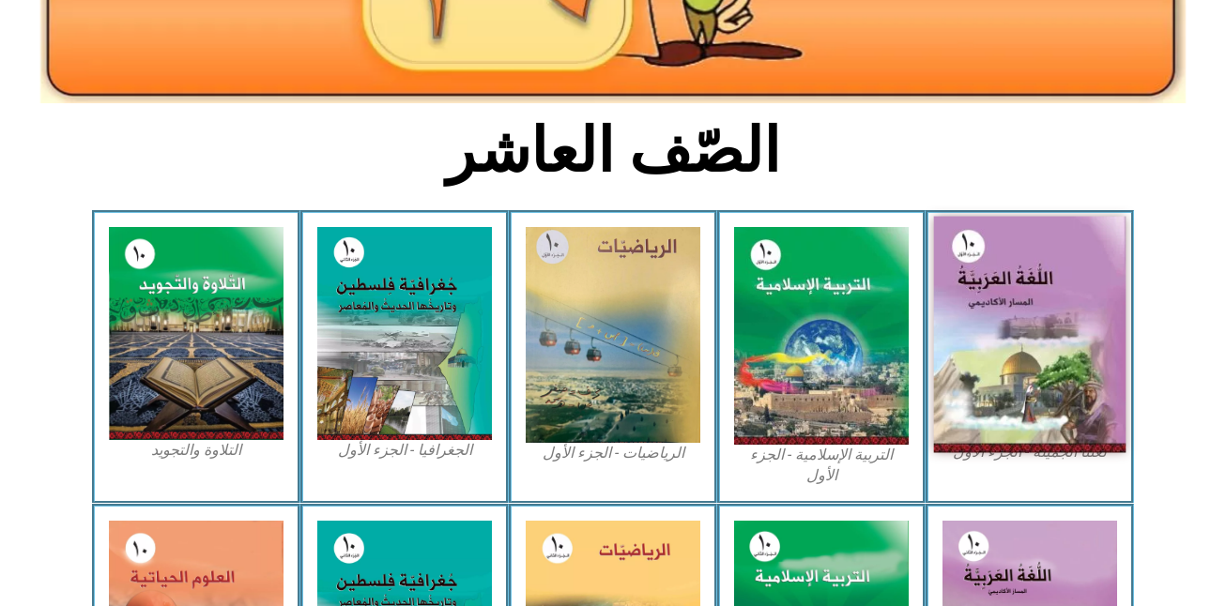
click at [1069, 262] on img at bounding box center [1030, 335] width 192 height 237
click at [985, 293] on img at bounding box center [1030, 335] width 192 height 237
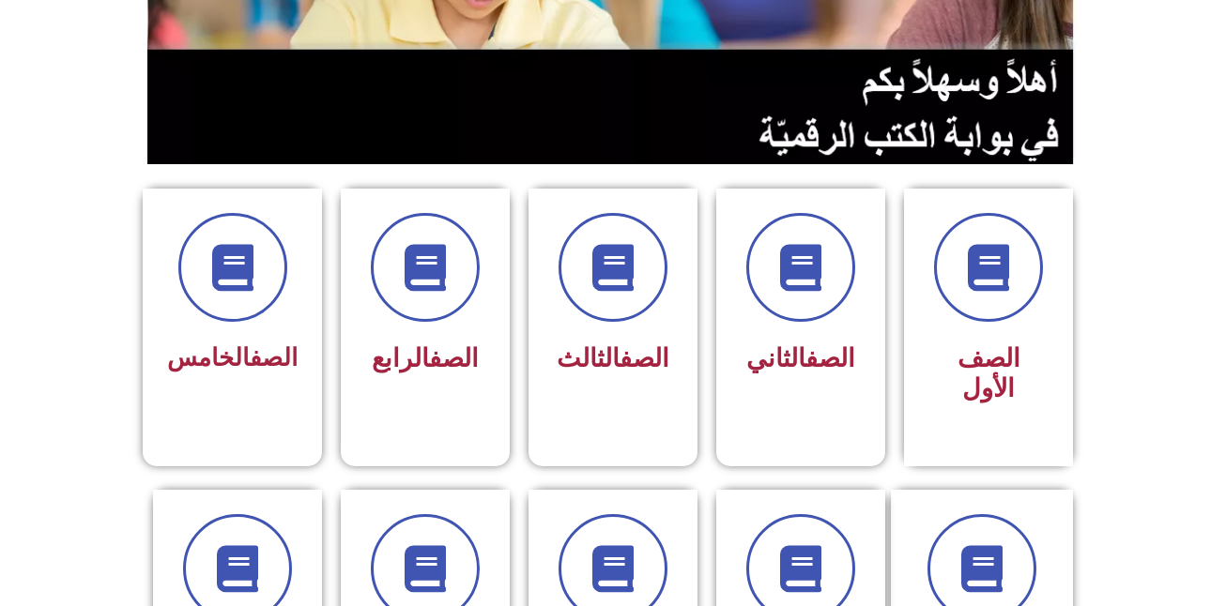
scroll to position [413, 0]
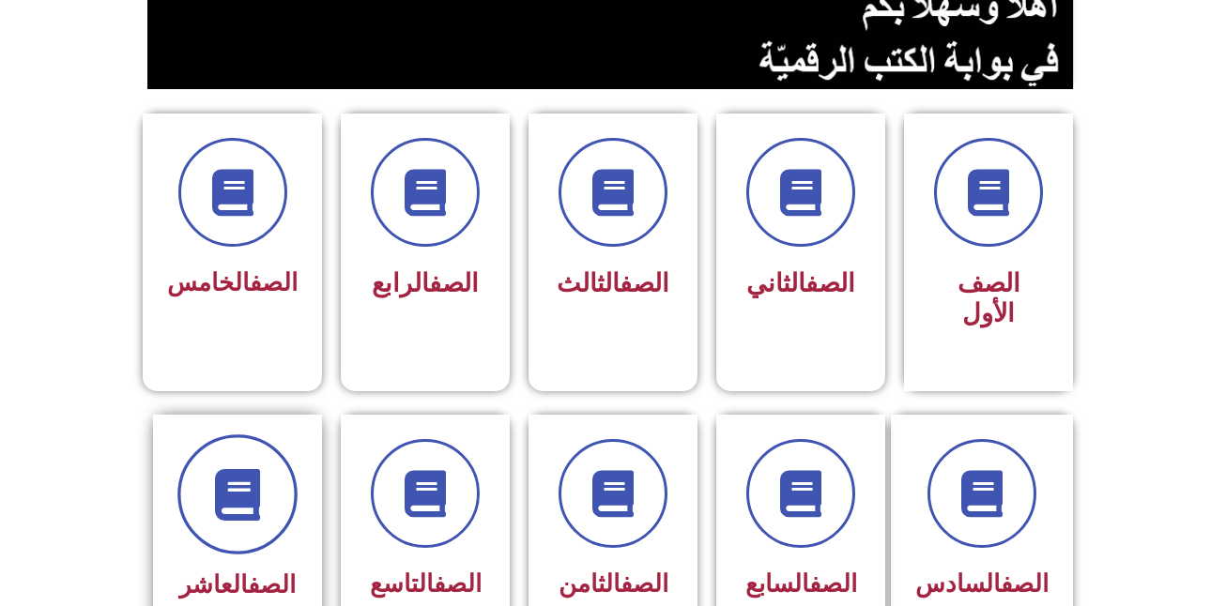
click at [244, 486] on icon at bounding box center [238, 494] width 52 height 52
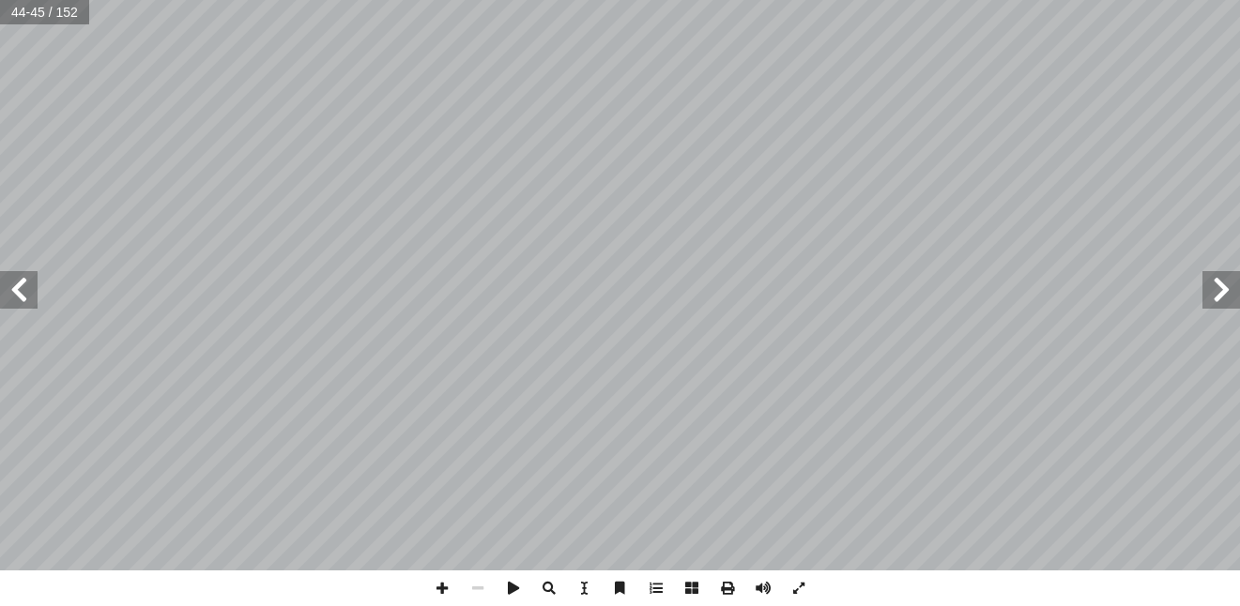
click at [1215, 304] on span at bounding box center [1221, 290] width 38 height 38
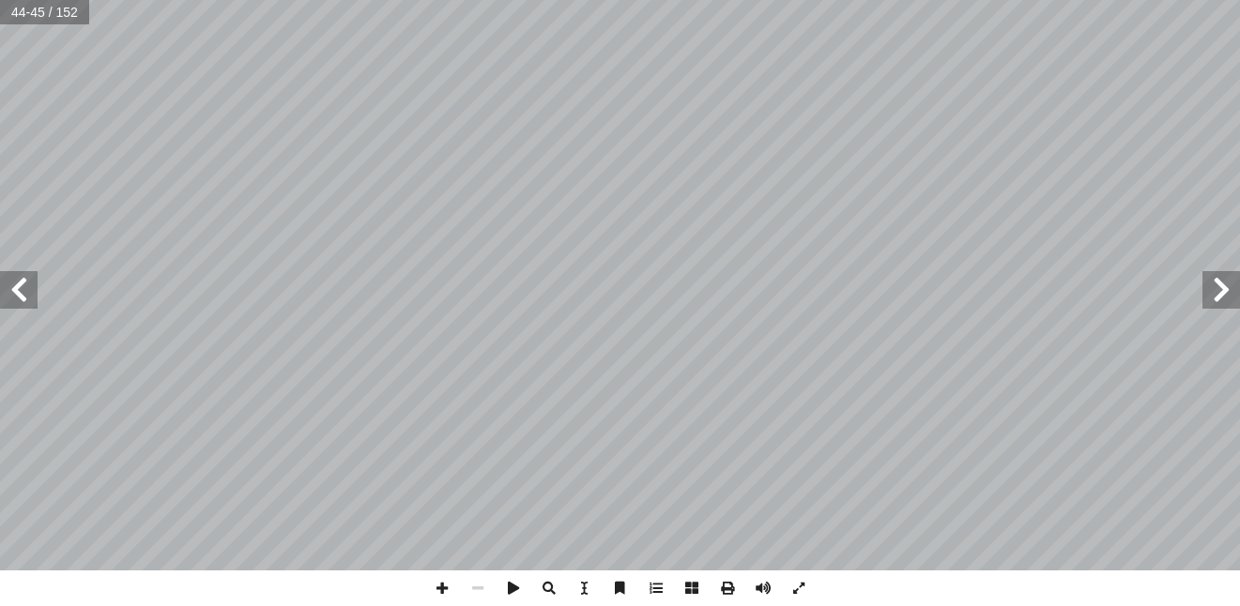
click at [1215, 304] on span at bounding box center [1221, 290] width 38 height 38
click at [1215, 298] on span at bounding box center [1221, 290] width 38 height 38
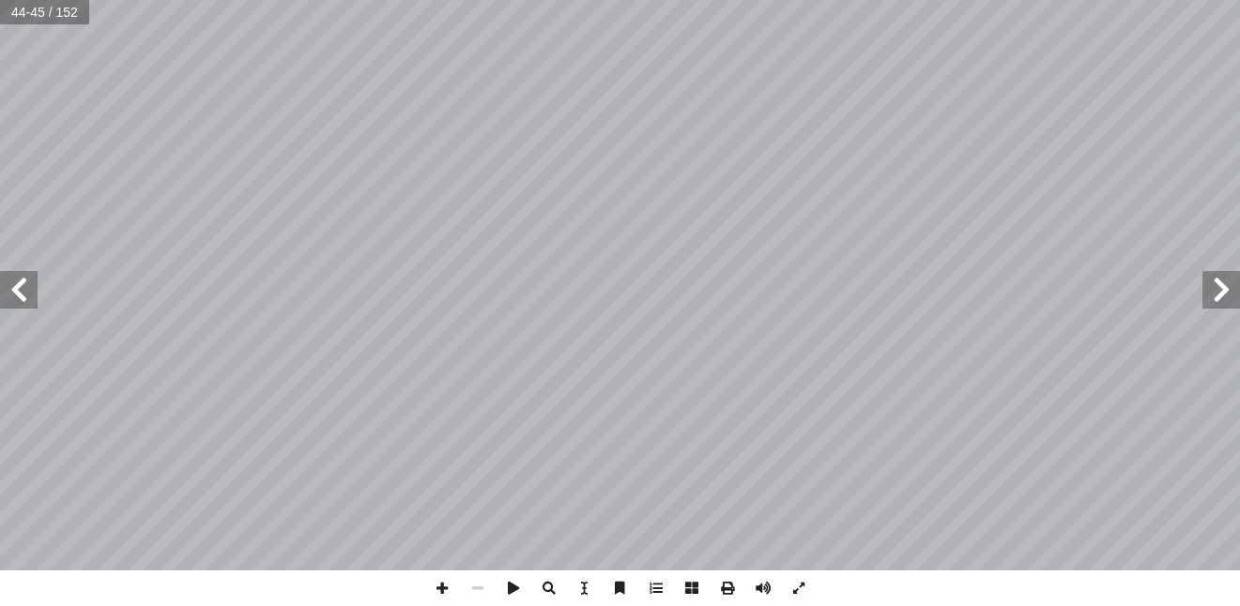
click at [1215, 298] on span at bounding box center [1221, 290] width 38 height 38
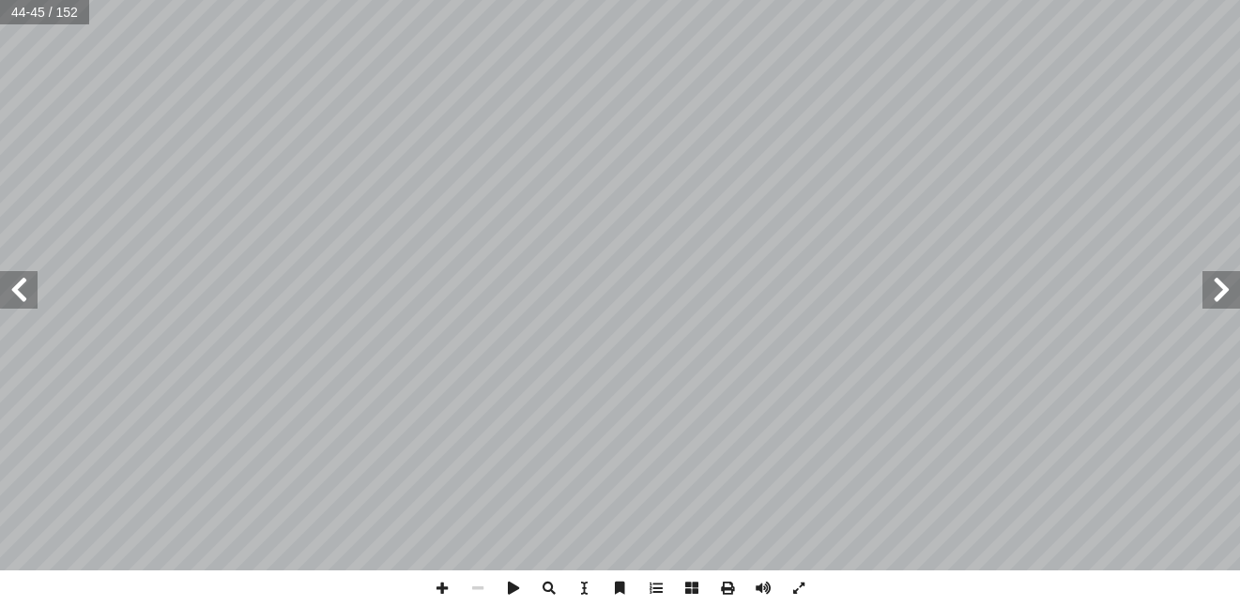
click at [1215, 298] on span at bounding box center [1221, 290] width 38 height 38
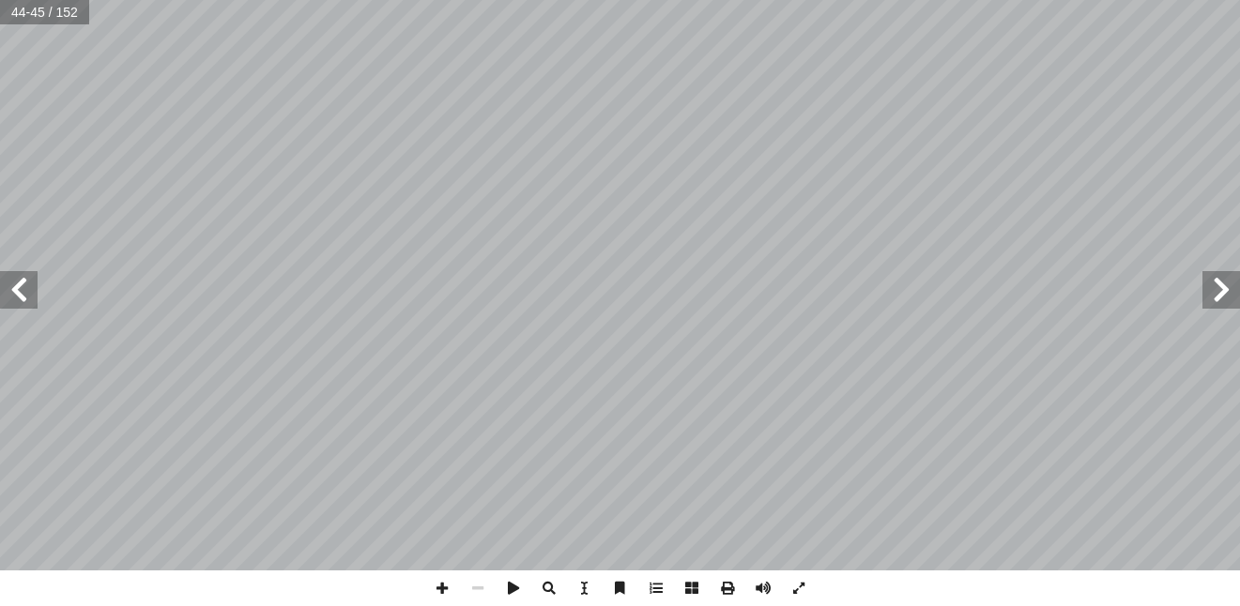
click at [1215, 298] on span at bounding box center [1221, 290] width 38 height 38
click at [1215, 290] on span at bounding box center [1221, 290] width 38 height 38
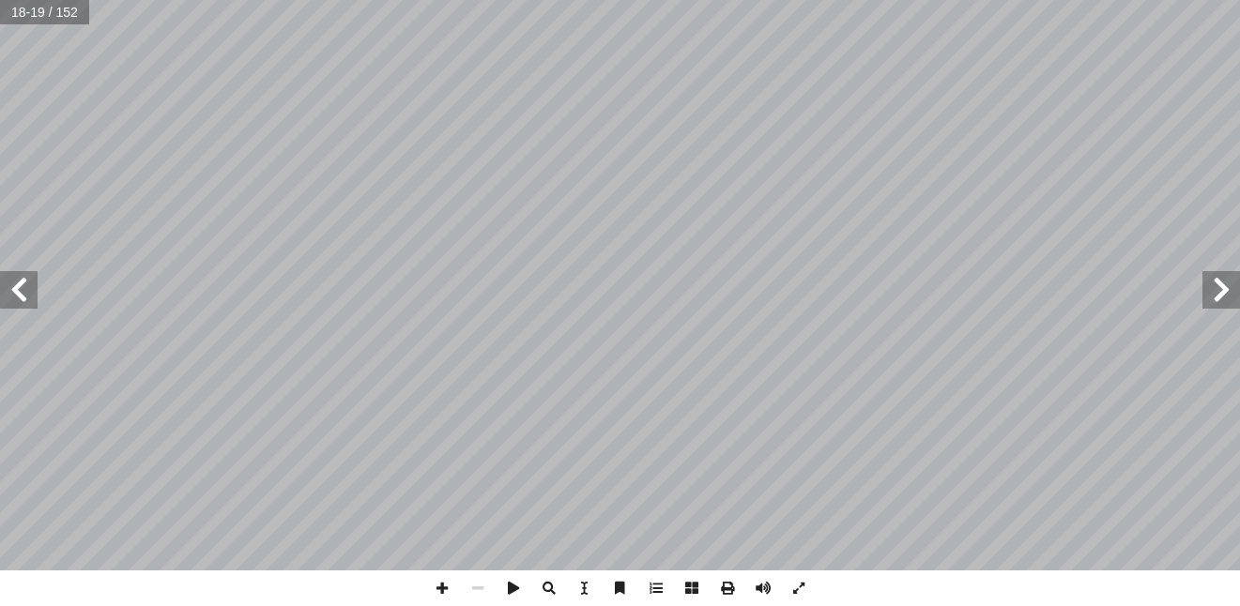
click at [1215, 290] on span at bounding box center [1221, 290] width 38 height 38
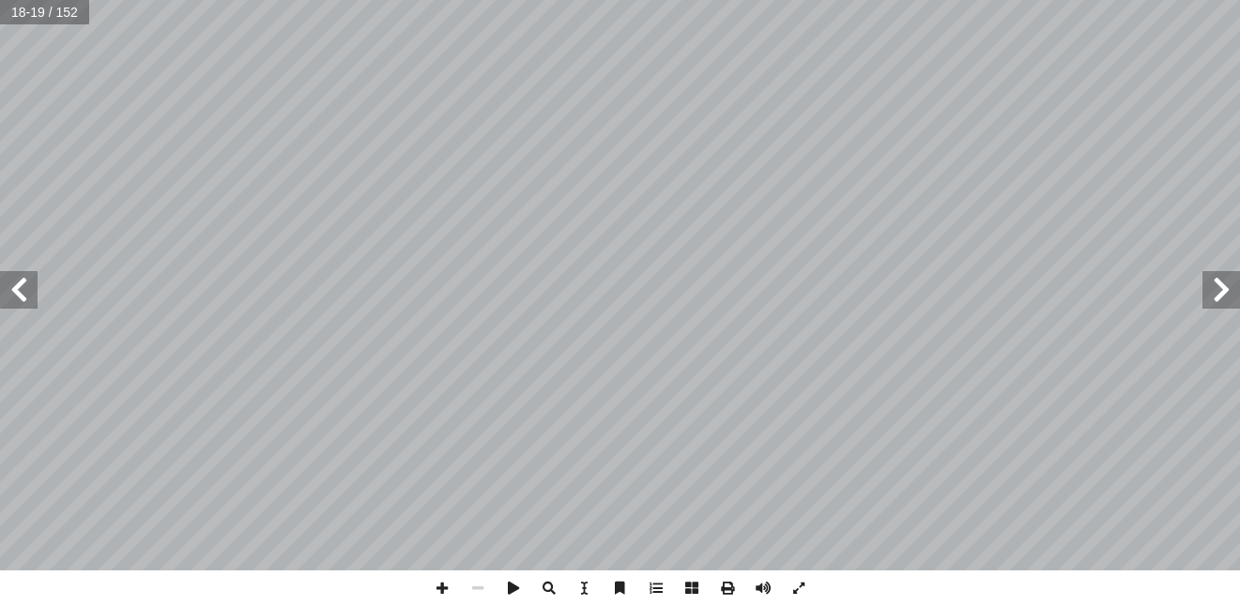
click at [1215, 290] on span at bounding box center [1221, 290] width 38 height 38
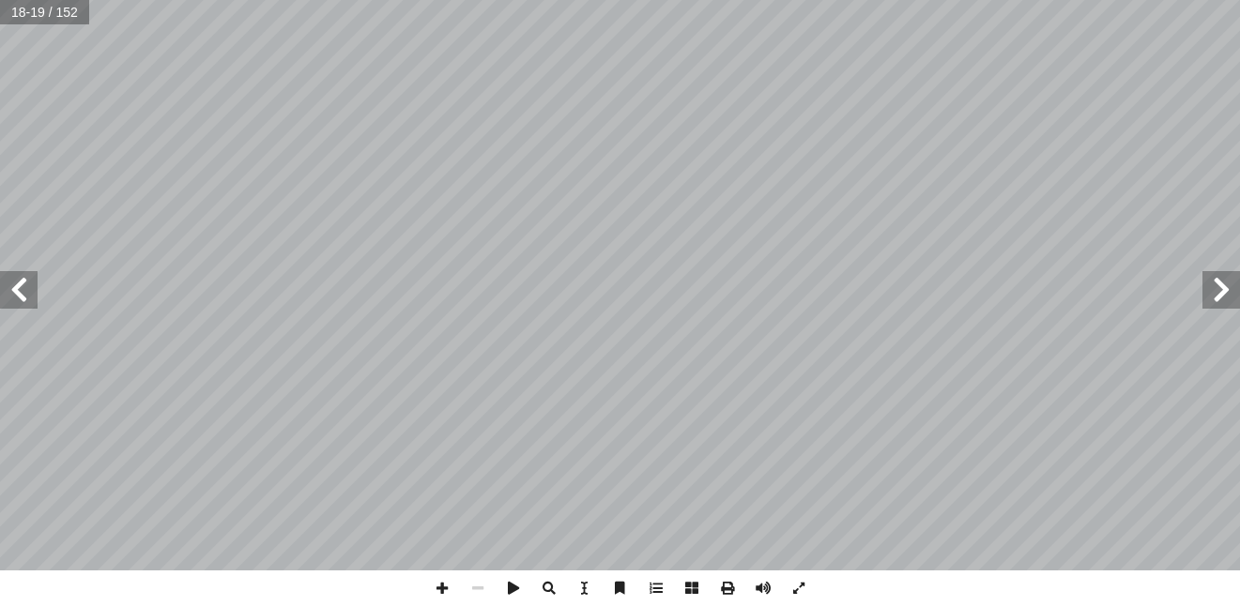
click at [1215, 290] on span at bounding box center [1221, 290] width 38 height 38
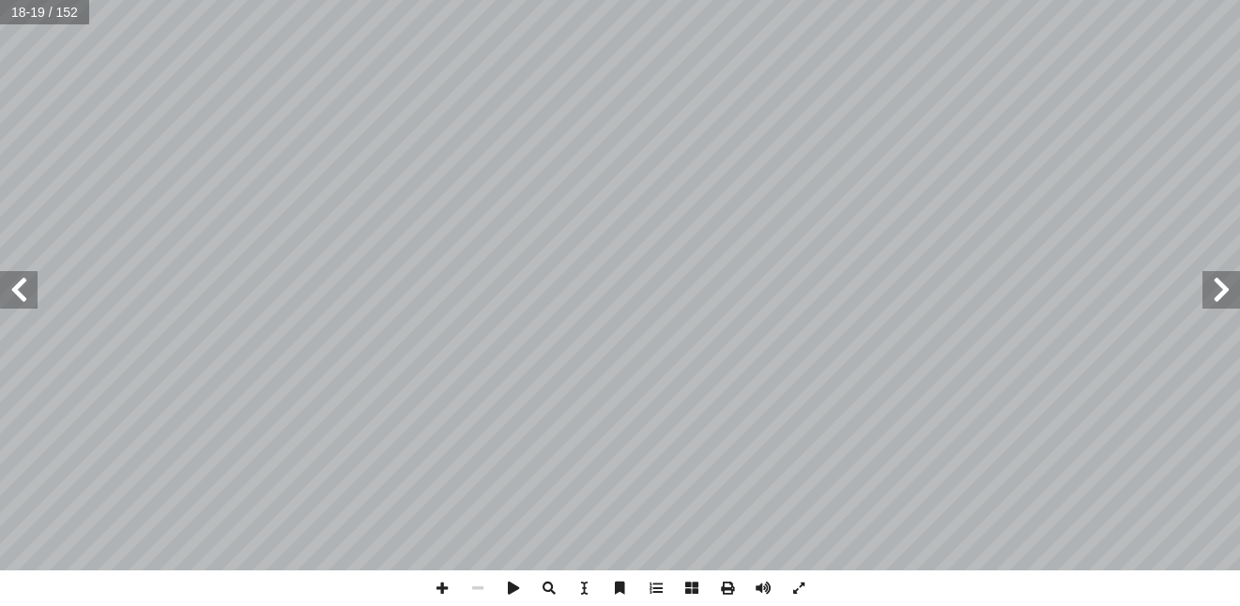
click at [1215, 290] on span at bounding box center [1221, 290] width 38 height 38
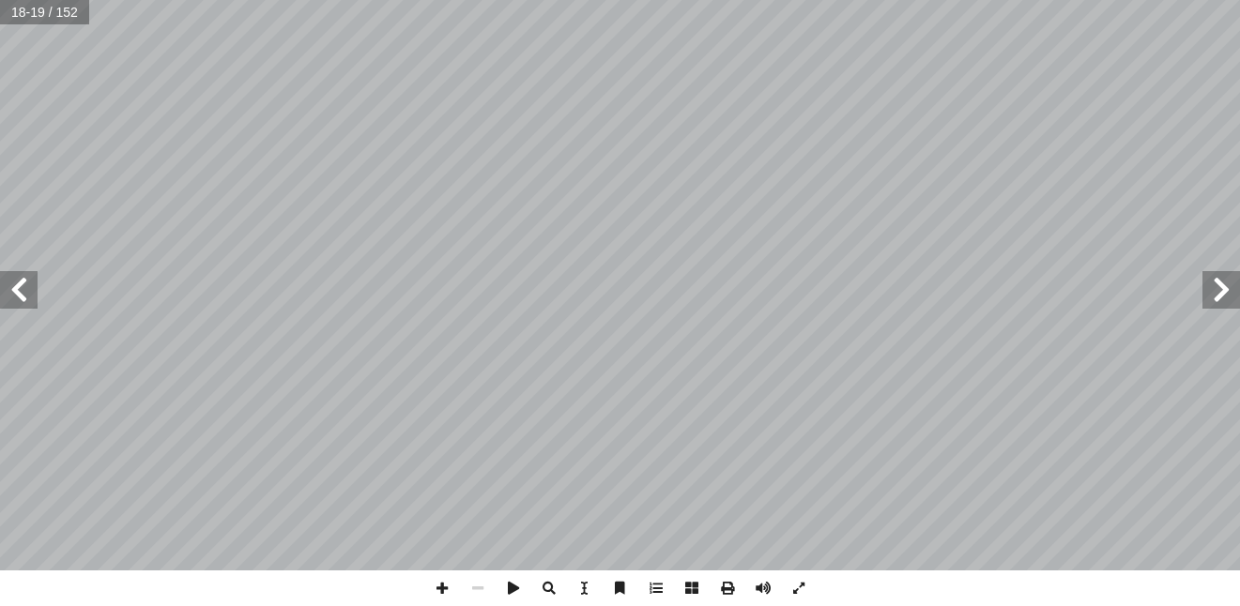
click at [1215, 290] on span at bounding box center [1221, 290] width 38 height 38
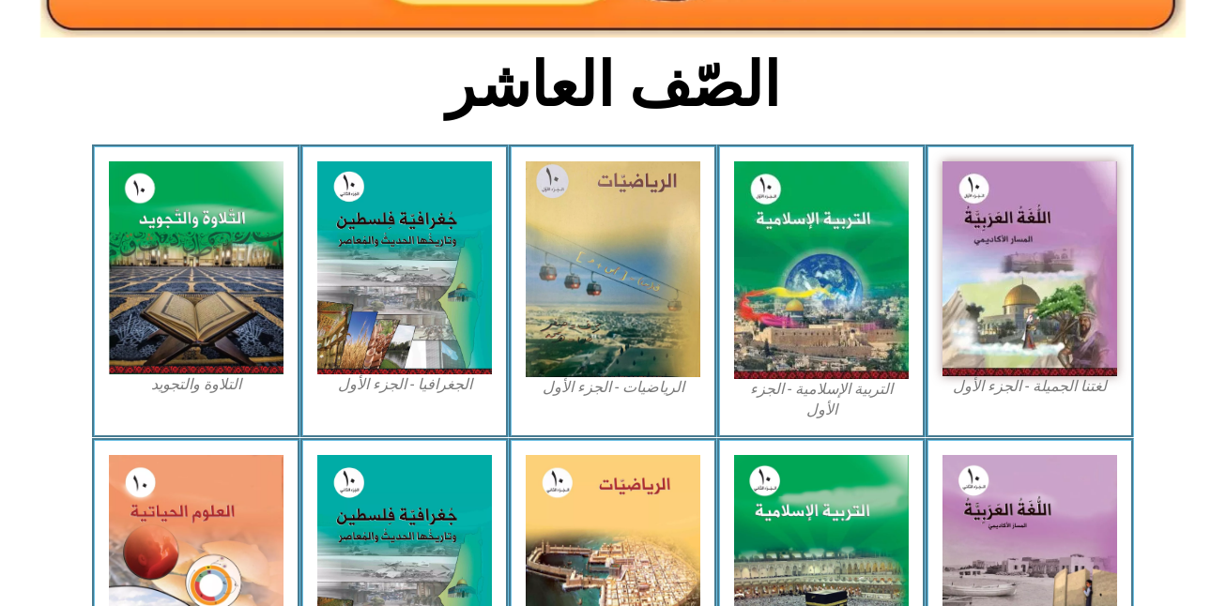
scroll to position [450, 0]
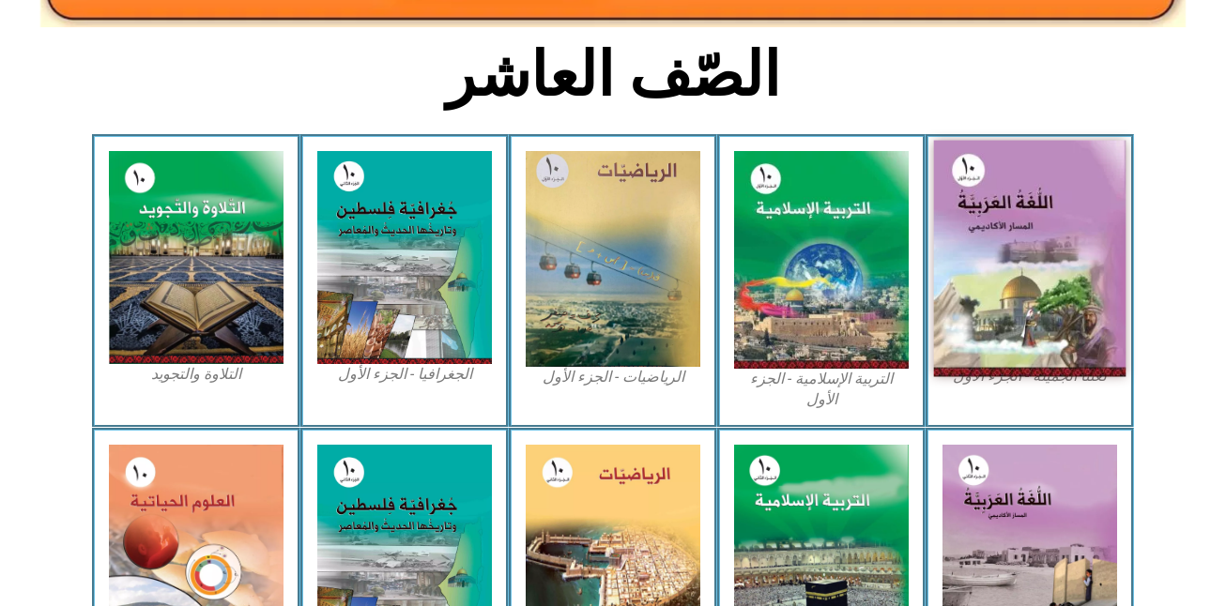
click at [1029, 263] on img at bounding box center [1030, 259] width 192 height 237
